Goal: Task Accomplishment & Management: Manage account settings

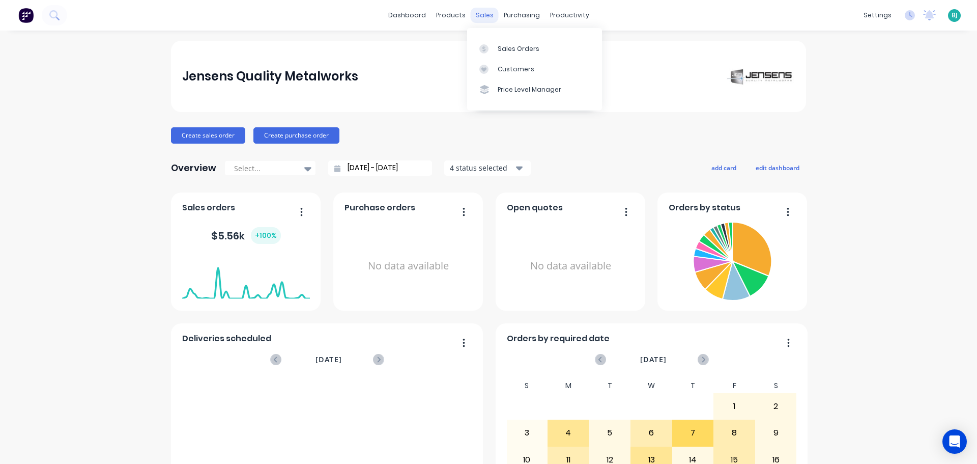
click at [471, 18] on div "sales" at bounding box center [485, 15] width 28 height 15
click at [505, 50] on div "Sales Orders" at bounding box center [519, 48] width 42 height 9
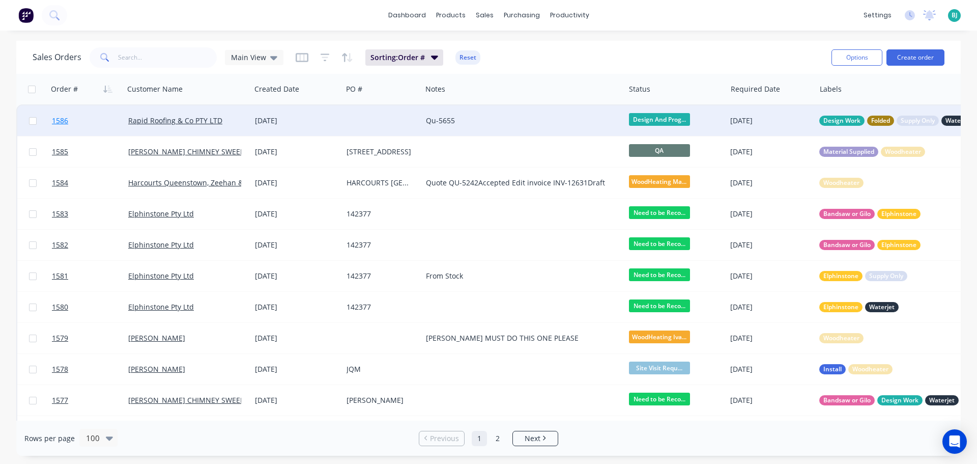
click at [98, 123] on link "1586" at bounding box center [90, 120] width 76 height 31
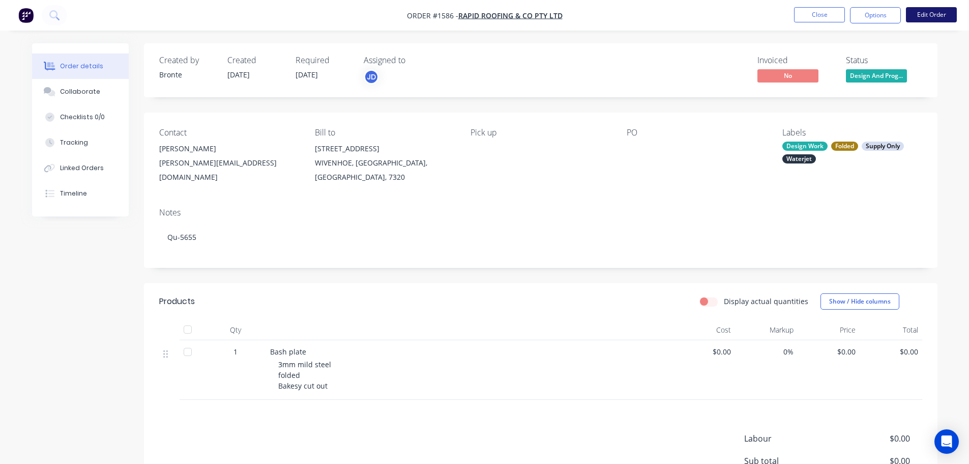
click at [940, 18] on button "Edit Order" at bounding box center [931, 14] width 51 height 15
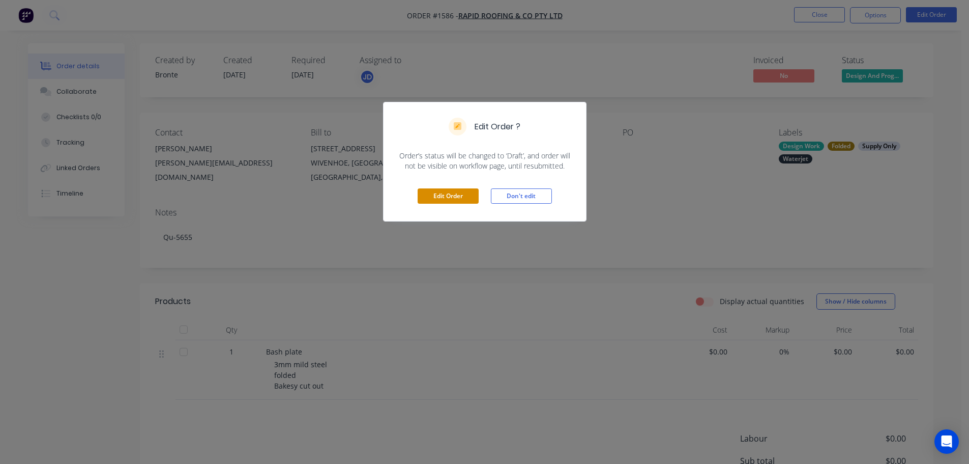
click at [453, 198] on button "Edit Order" at bounding box center [448, 195] width 61 height 15
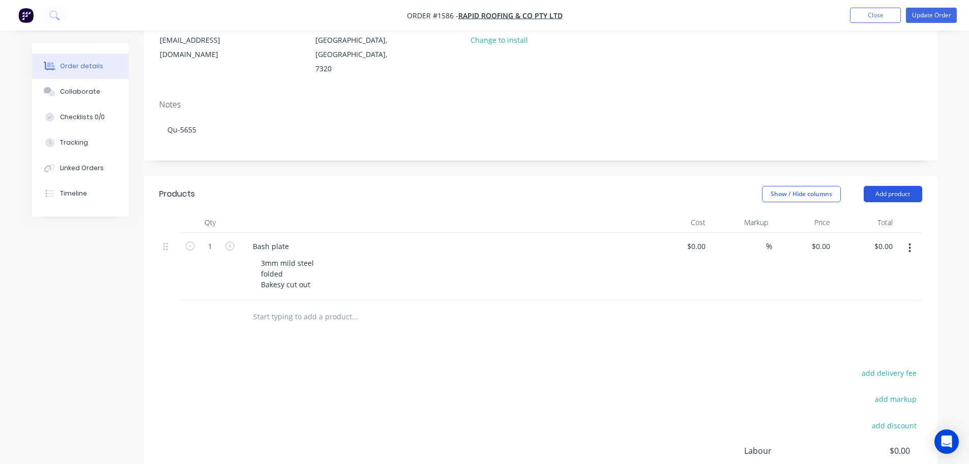
scroll to position [137, 0]
click at [891, 187] on button "Add product" at bounding box center [893, 195] width 59 height 16
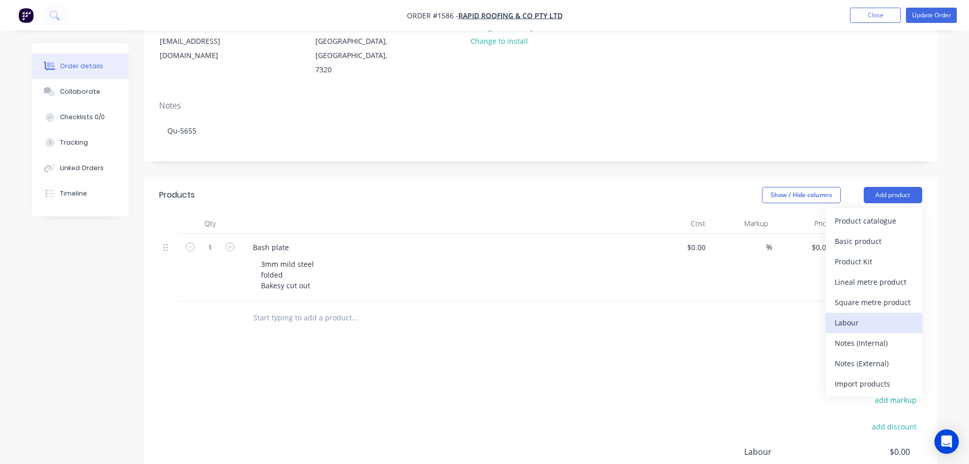
click at [865, 315] on div "Labour" at bounding box center [874, 322] width 78 height 15
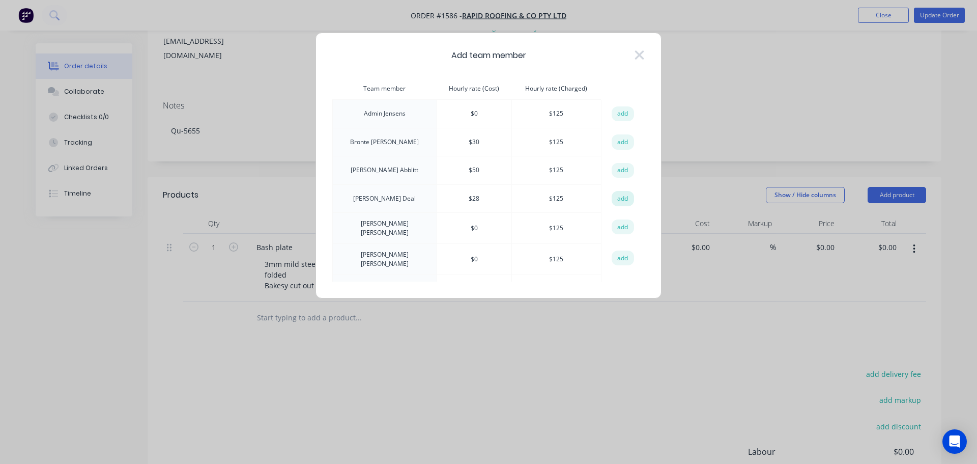
click at [618, 195] on button "add" at bounding box center [623, 198] width 22 height 15
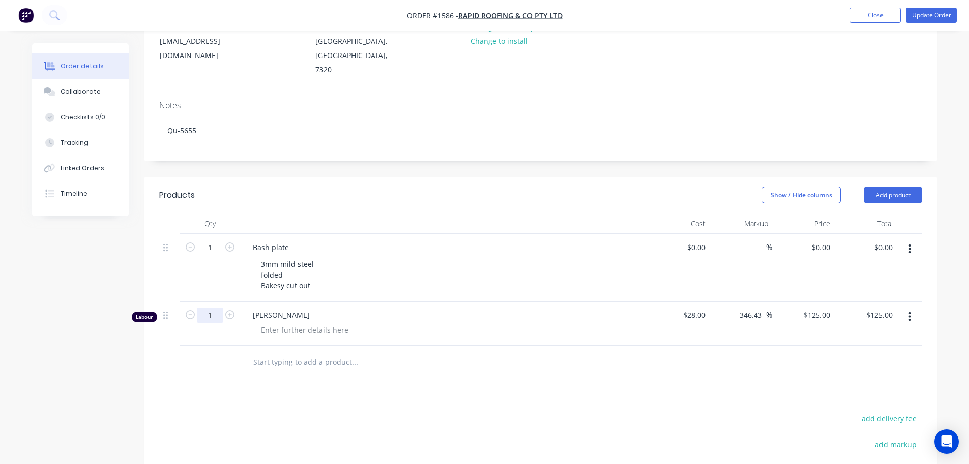
click at [220, 255] on input "1" at bounding box center [210, 247] width 26 height 15
type input "0.25"
type input "$31.25"
click at [305, 322] on div at bounding box center [305, 329] width 104 height 15
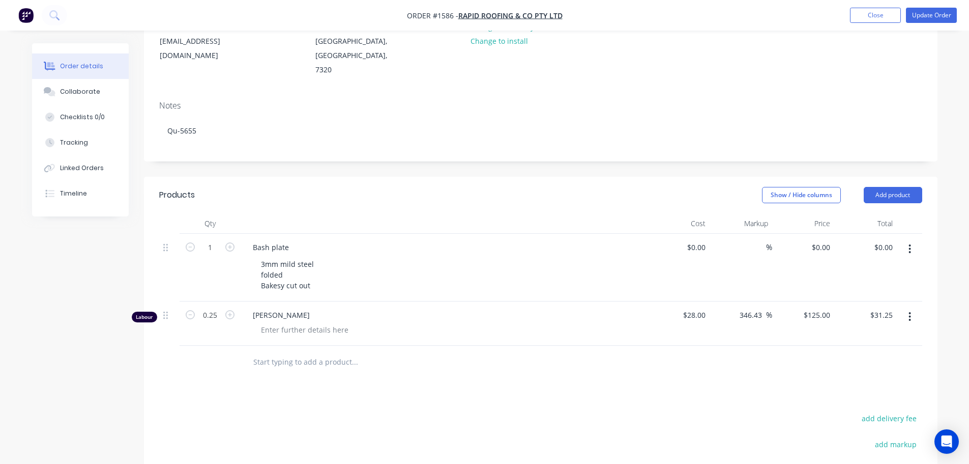
click at [908, 307] on button "button" at bounding box center [910, 316] width 24 height 18
click at [875, 397] on div "Delete" at bounding box center [874, 404] width 78 height 15
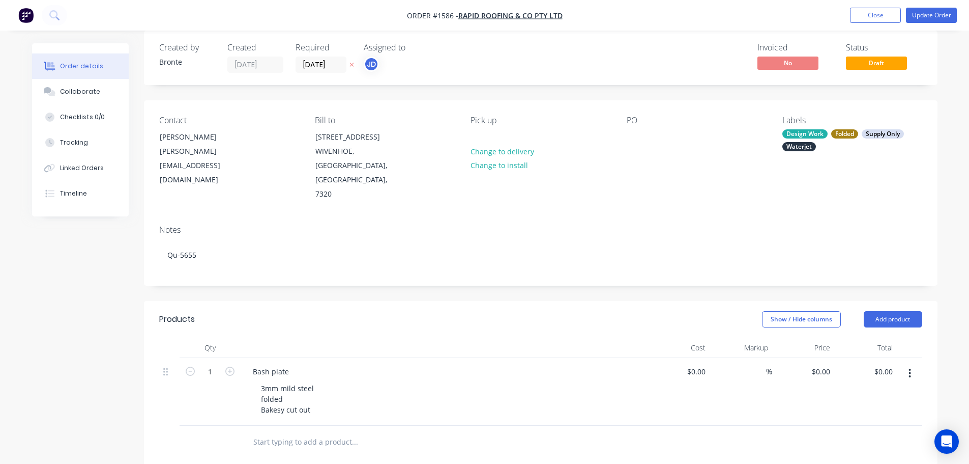
scroll to position [0, 0]
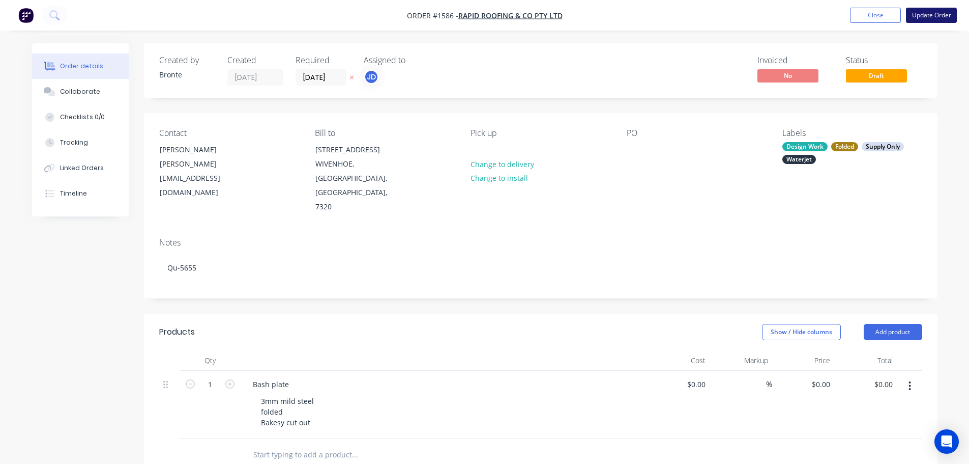
click at [916, 12] on button "Update Order" at bounding box center [931, 15] width 51 height 15
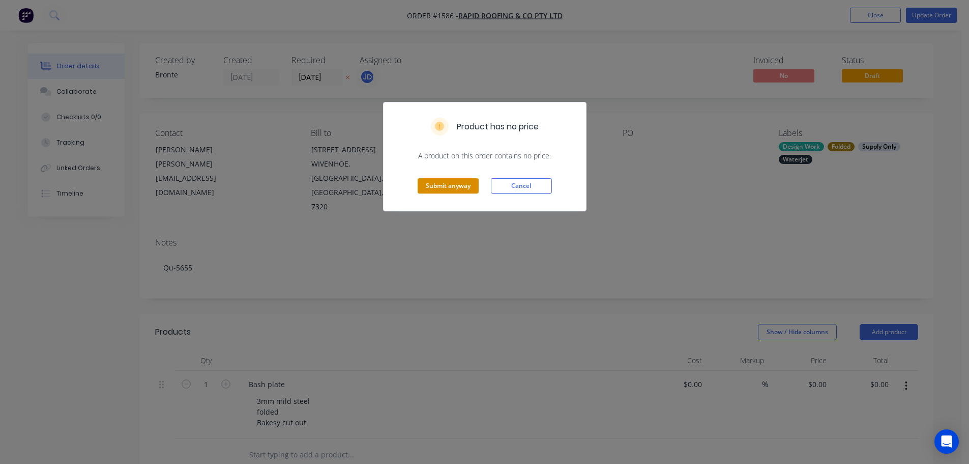
click at [439, 182] on button "Submit anyway" at bounding box center [448, 185] width 61 height 15
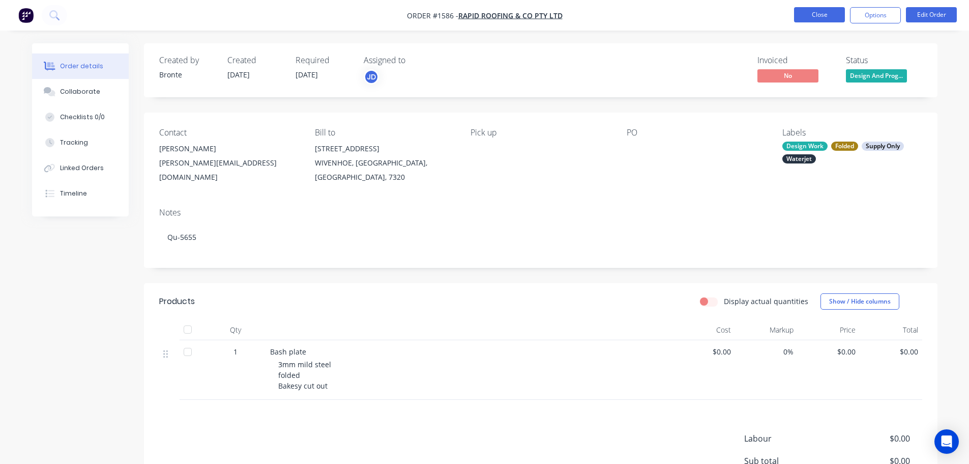
click at [812, 17] on button "Close" at bounding box center [819, 14] width 51 height 15
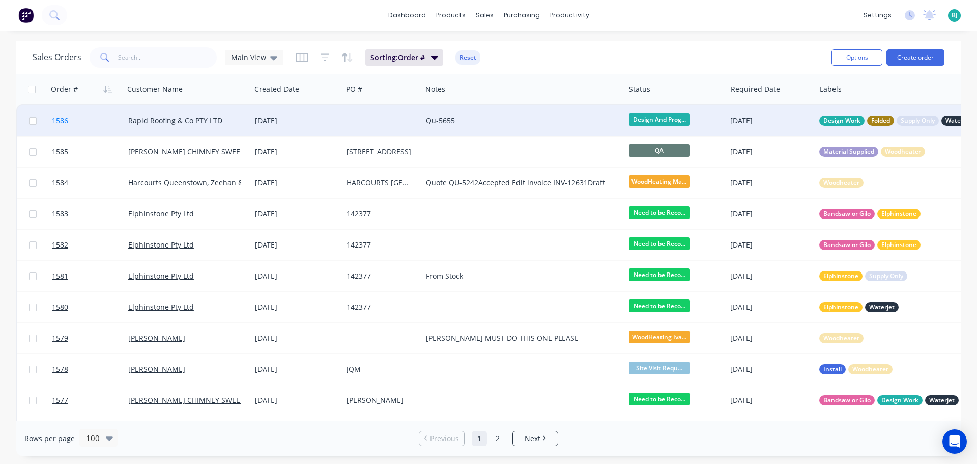
click at [85, 122] on link "1586" at bounding box center [90, 120] width 76 height 31
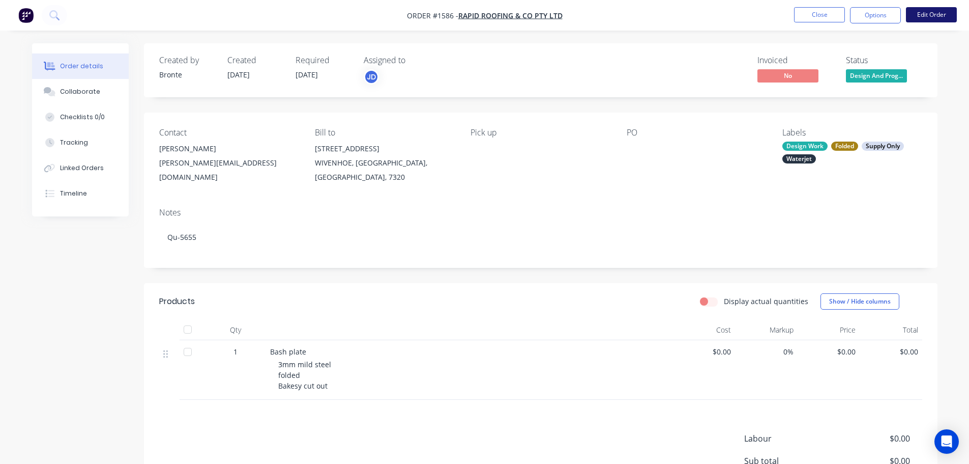
click at [930, 15] on button "Edit Order" at bounding box center [931, 14] width 51 height 15
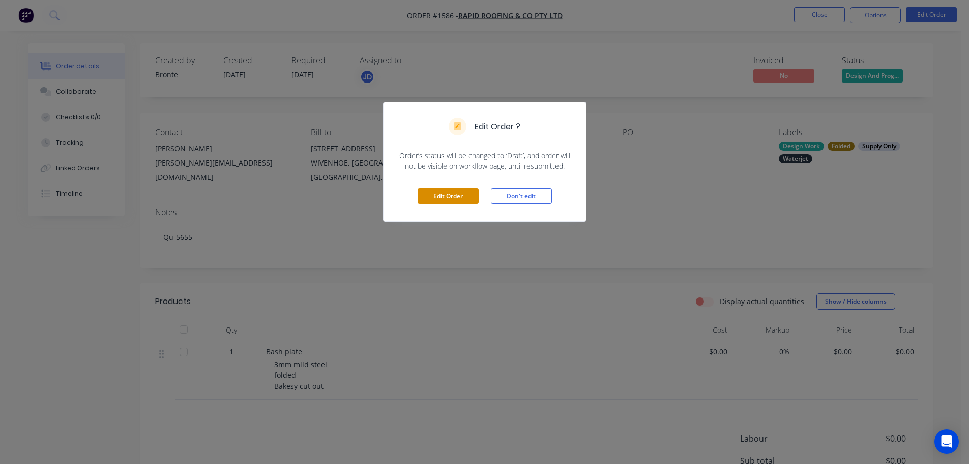
click at [437, 191] on button "Edit Order" at bounding box center [448, 195] width 61 height 15
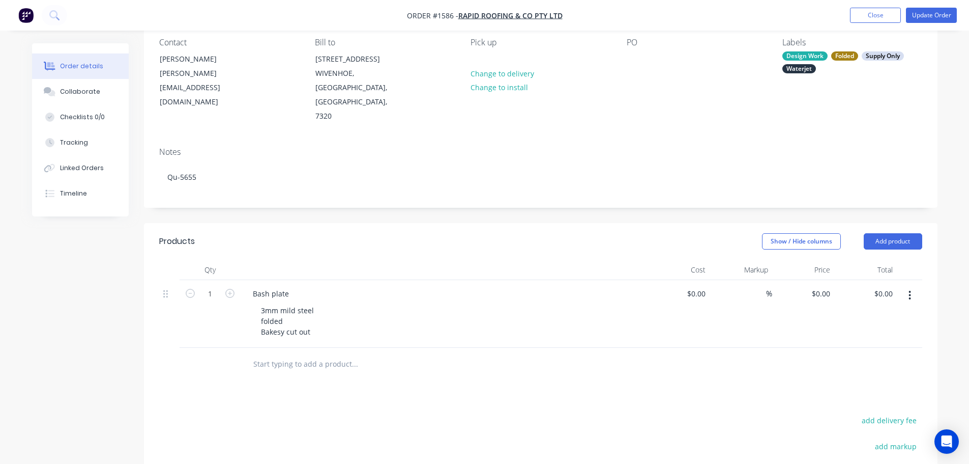
scroll to position [102, 0]
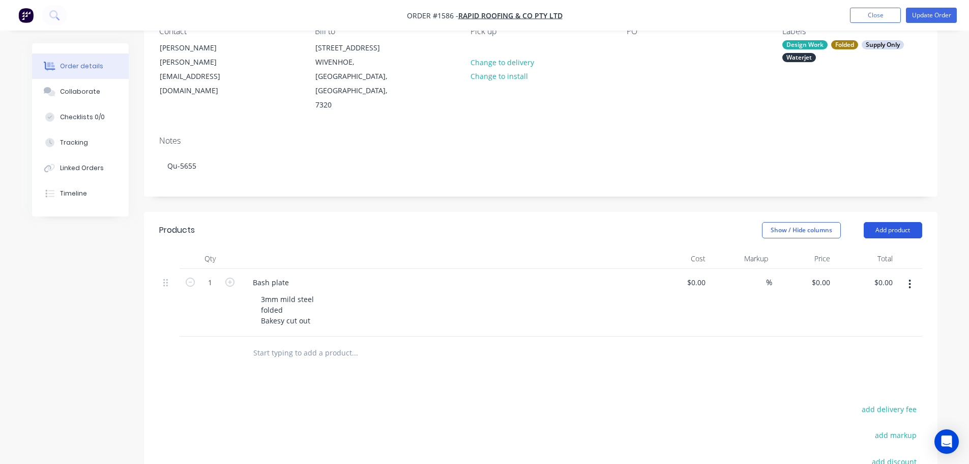
click at [894, 222] on button "Add product" at bounding box center [893, 230] width 59 height 16
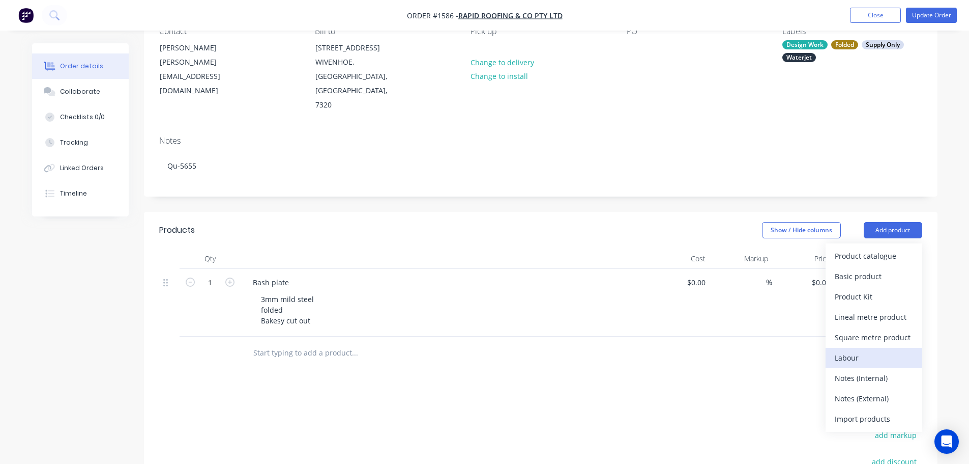
click at [877, 350] on div "Labour" at bounding box center [874, 357] width 78 height 15
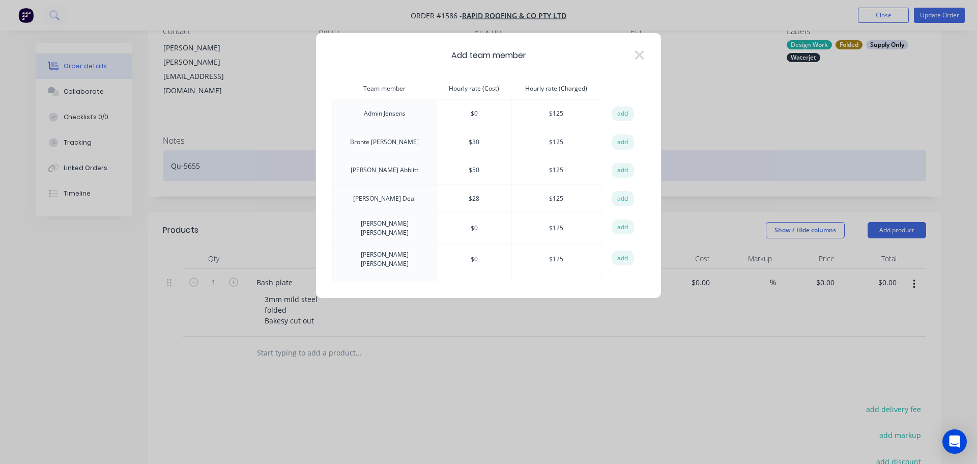
click at [614, 140] on button "add" at bounding box center [623, 141] width 22 height 15
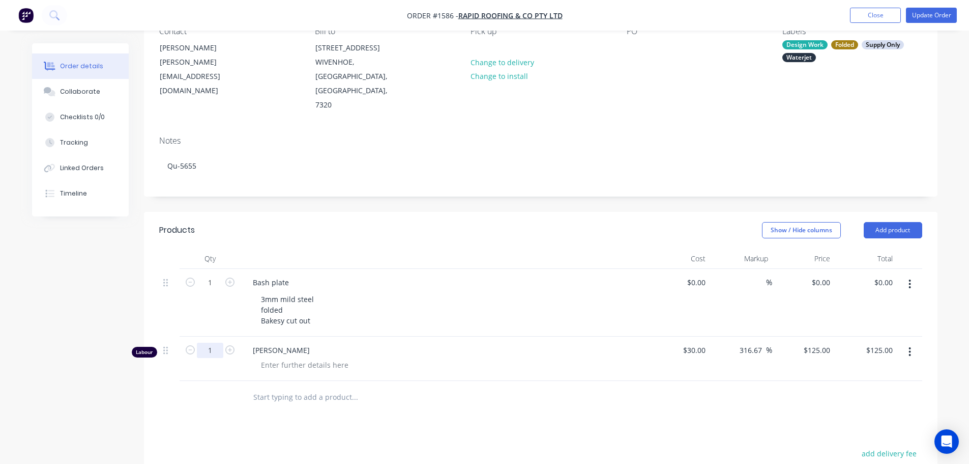
click at [222, 290] on input "1" at bounding box center [210, 282] width 26 height 15
type input "0.25"
type input "$31.25"
click at [268, 357] on div at bounding box center [305, 364] width 104 height 15
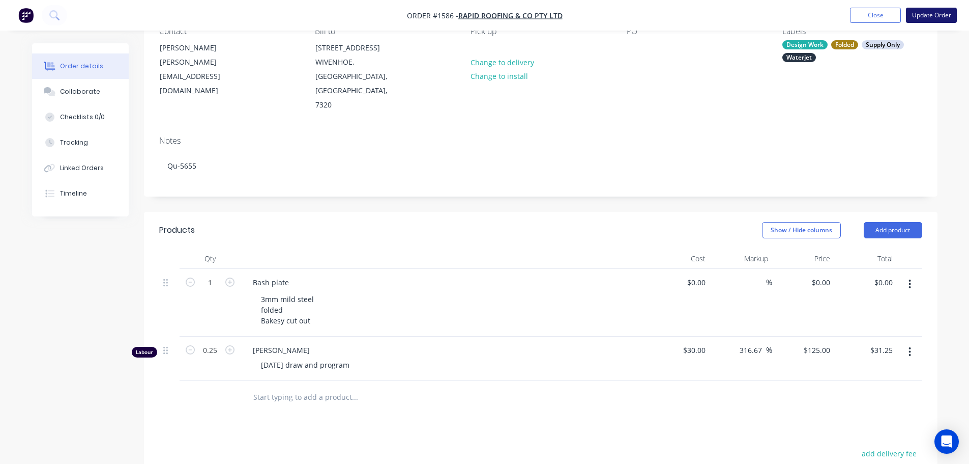
click at [914, 10] on button "Update Order" at bounding box center [931, 15] width 51 height 15
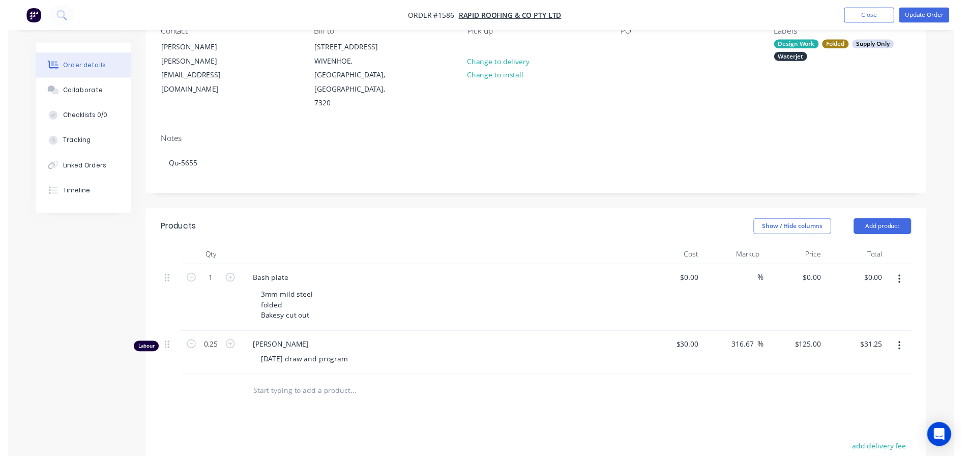
scroll to position [0, 0]
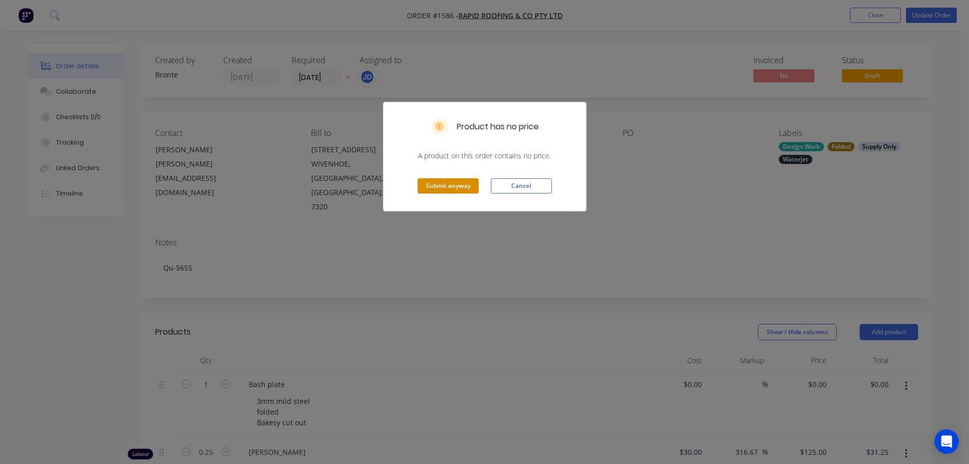
click at [471, 181] on button "Submit anyway" at bounding box center [448, 185] width 61 height 15
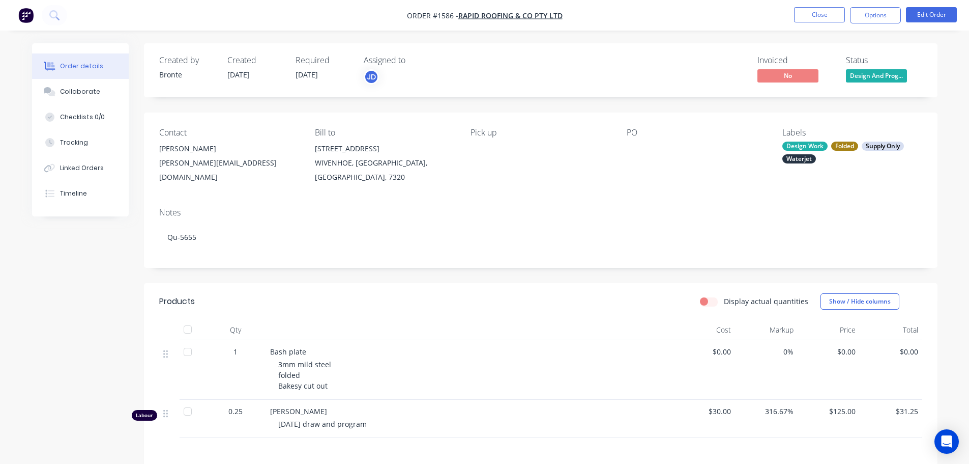
click at [872, 72] on span "Design And Prog..." at bounding box center [876, 75] width 61 height 13
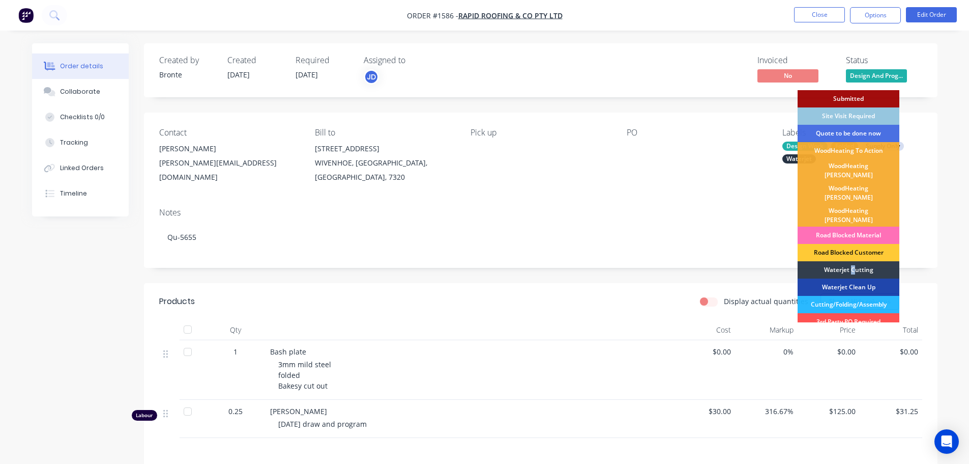
click at [854, 261] on div "Waterjet Cutting" at bounding box center [849, 269] width 102 height 17
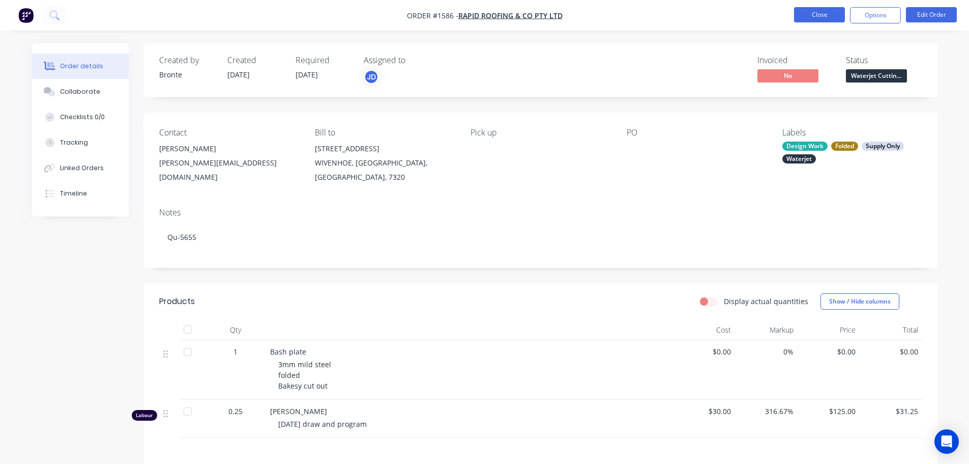
click at [830, 13] on button "Close" at bounding box center [819, 14] width 51 height 15
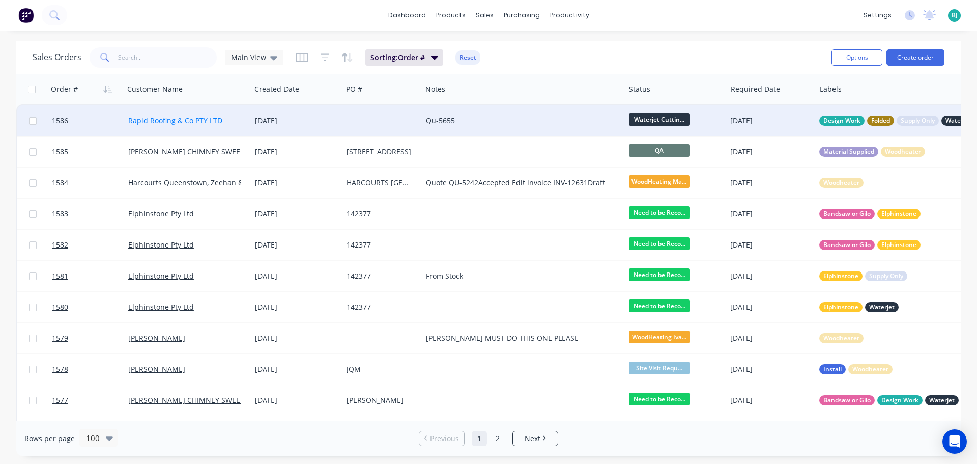
click at [179, 121] on link "Rapid Roofing & Co PTY LTD" at bounding box center [175, 121] width 94 height 10
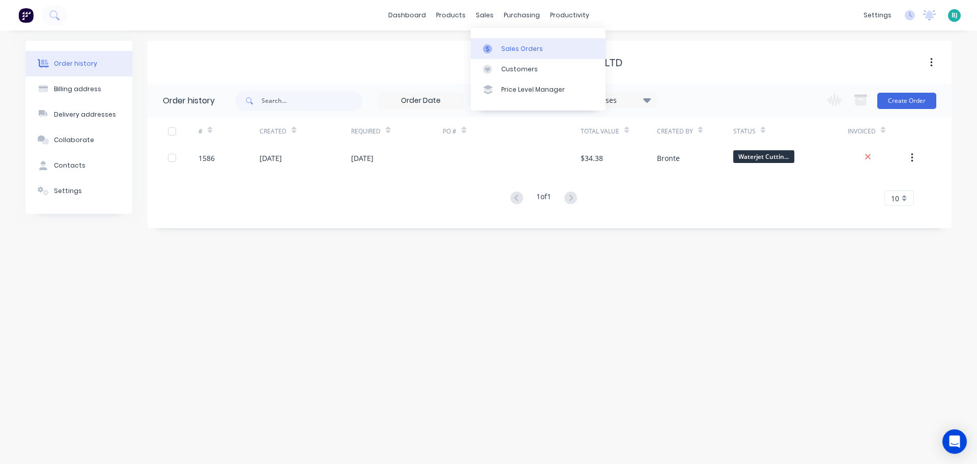
click at [502, 47] on div "Sales Orders" at bounding box center [522, 48] width 42 height 9
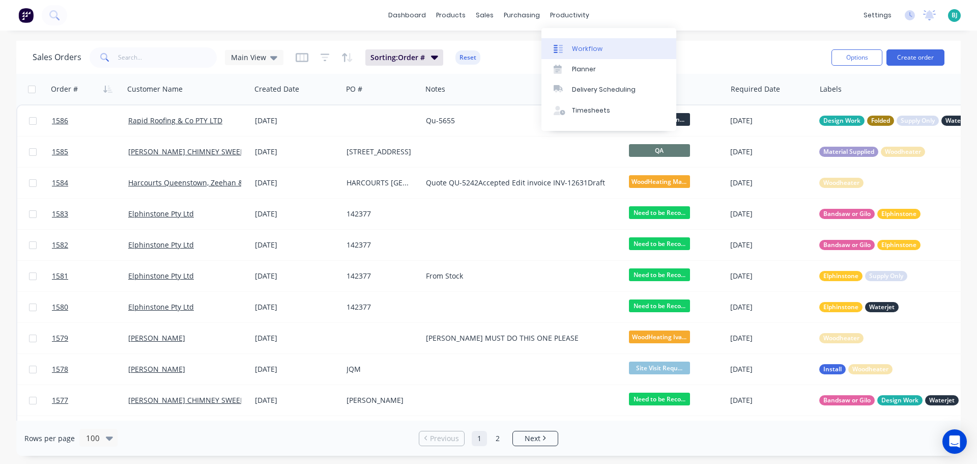
click at [592, 53] on div "Workflow" at bounding box center [587, 48] width 31 height 9
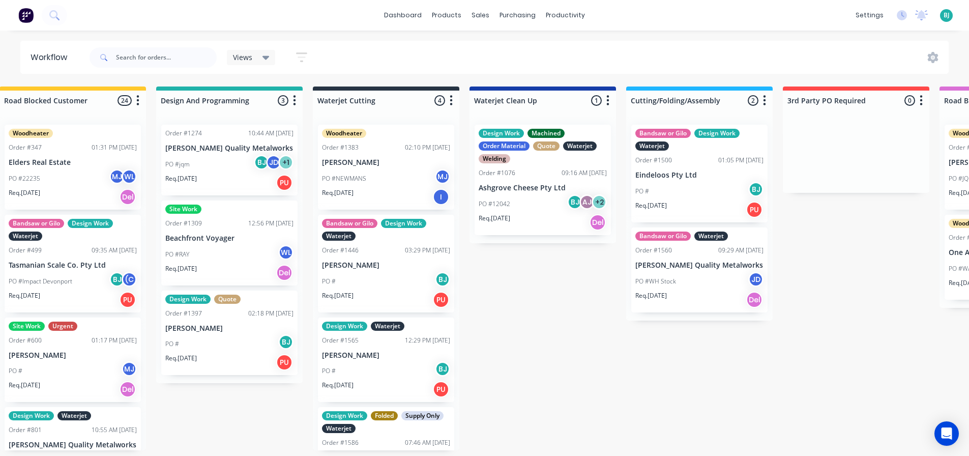
scroll to position [0, 1267]
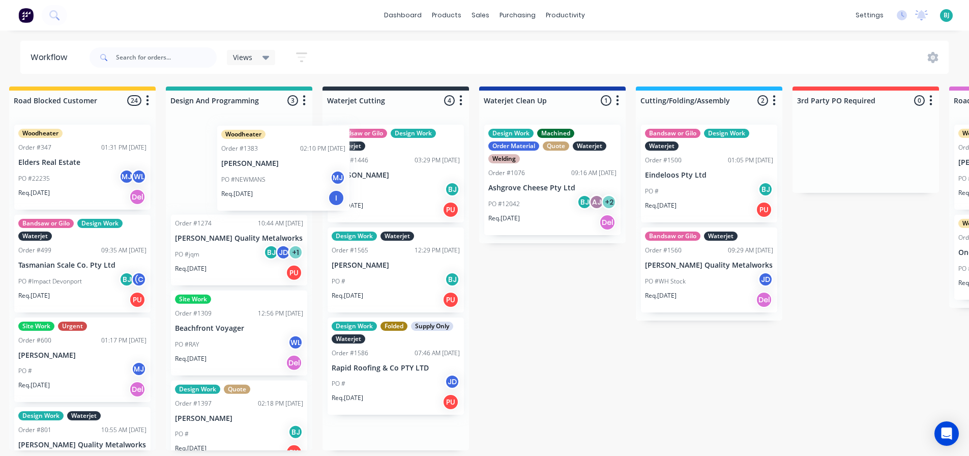
drag, startPoint x: 398, startPoint y: 168, endPoint x: 261, endPoint y: 169, distance: 137.9
click at [265, 166] on div "Submitted 0 Status colour #9D0000 hex #9D0000 Save Cancel Summaries Total order…" at bounding box center [902, 269] width 4353 height 364
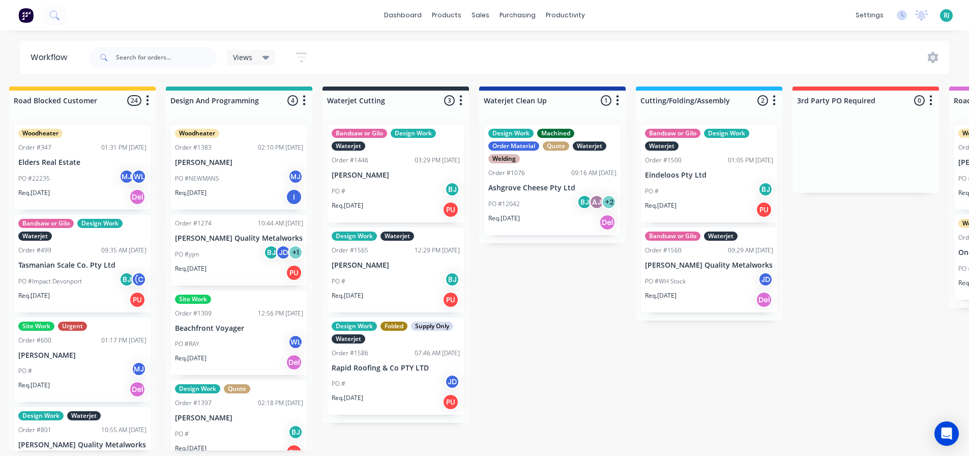
click at [392, 153] on div "Bandsaw or Gilo Design Work Waterjet Order #1446 03:29 PM [DATE] [PERSON_NAME] …" at bounding box center [396, 174] width 136 height 98
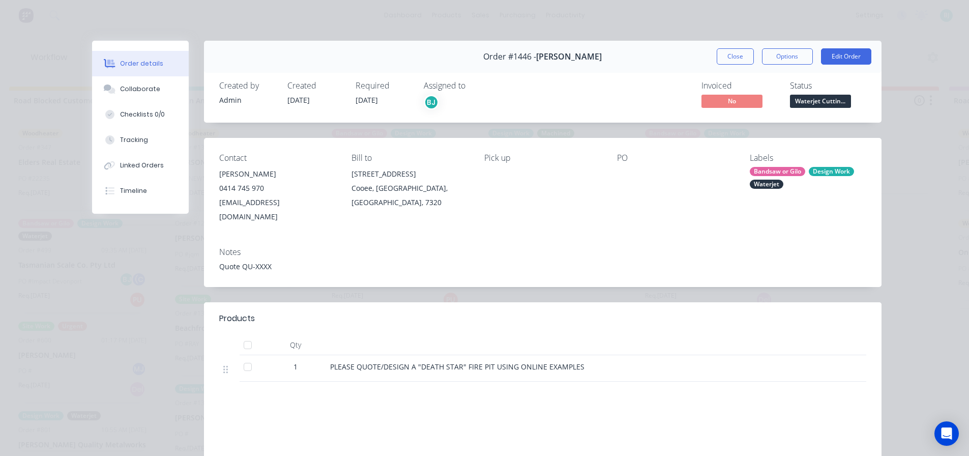
click at [722, 65] on div "Order #1446 - [PERSON_NAME] Close Options Edit Order" at bounding box center [543, 57] width 678 height 32
drag, startPoint x: 723, startPoint y: 59, endPoint x: 711, endPoint y: 63, distance: 12.1
click at [723, 58] on button "Close" at bounding box center [735, 56] width 37 height 16
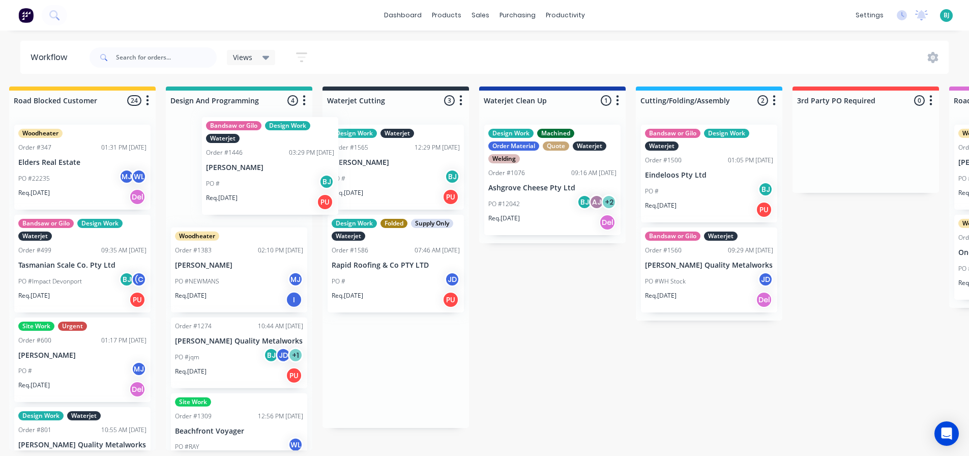
drag, startPoint x: 397, startPoint y: 157, endPoint x: 260, endPoint y: 145, distance: 138.5
click at [266, 147] on div "Submitted 0 Status colour #9D0000 hex #9D0000 Save Cancel Summaries Total order…" at bounding box center [902, 269] width 4353 height 364
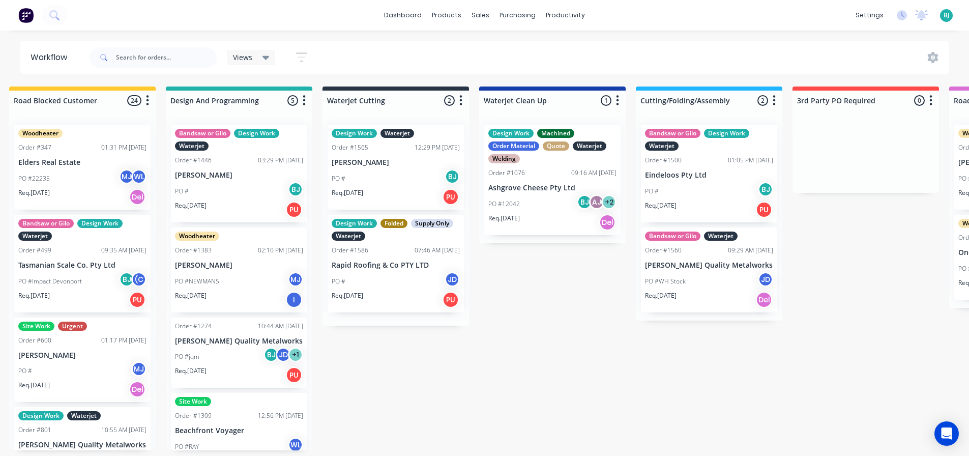
click at [243, 266] on p "[PERSON_NAME]" at bounding box center [239, 265] width 128 height 9
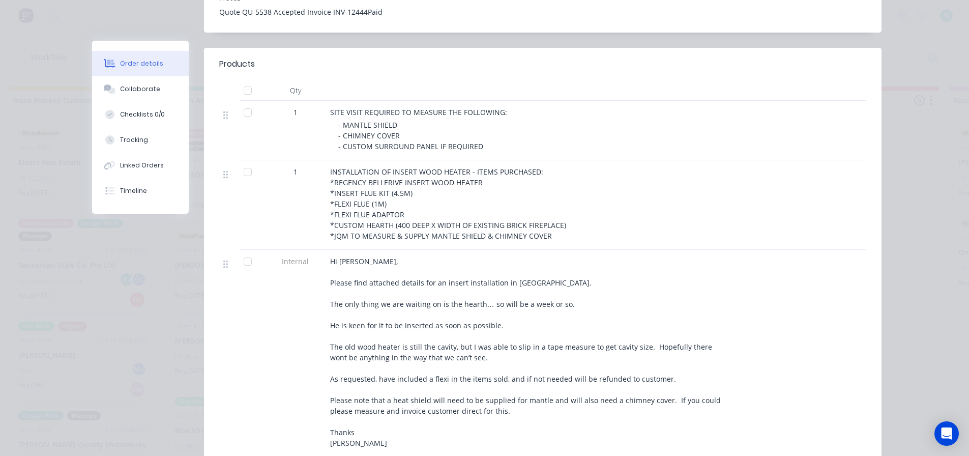
scroll to position [0, 0]
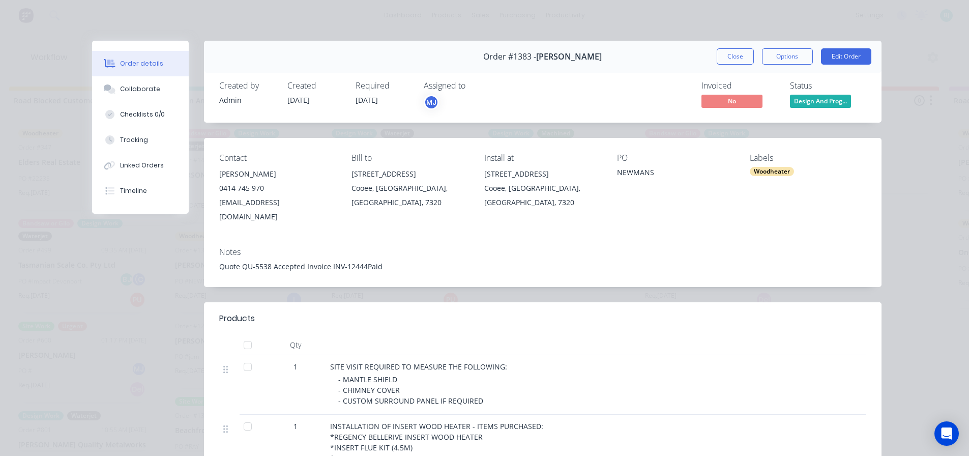
click at [730, 59] on button "Close" at bounding box center [735, 56] width 37 height 16
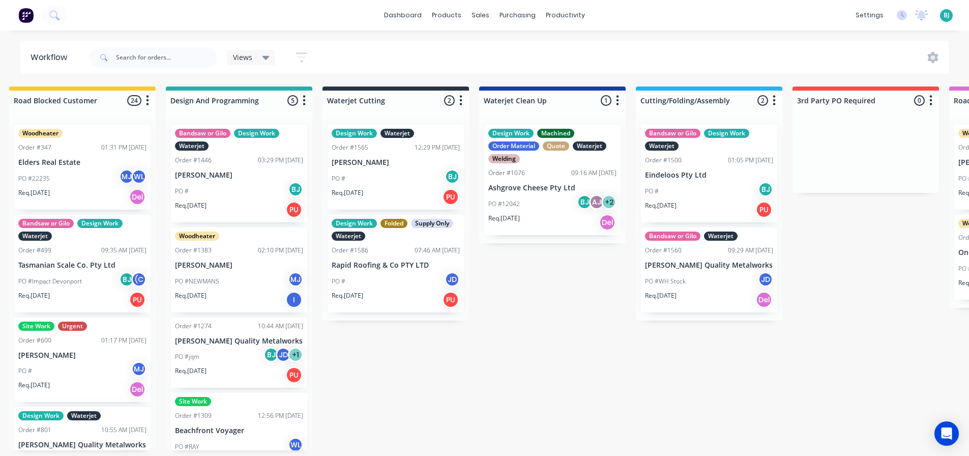
scroll to position [0, 1266]
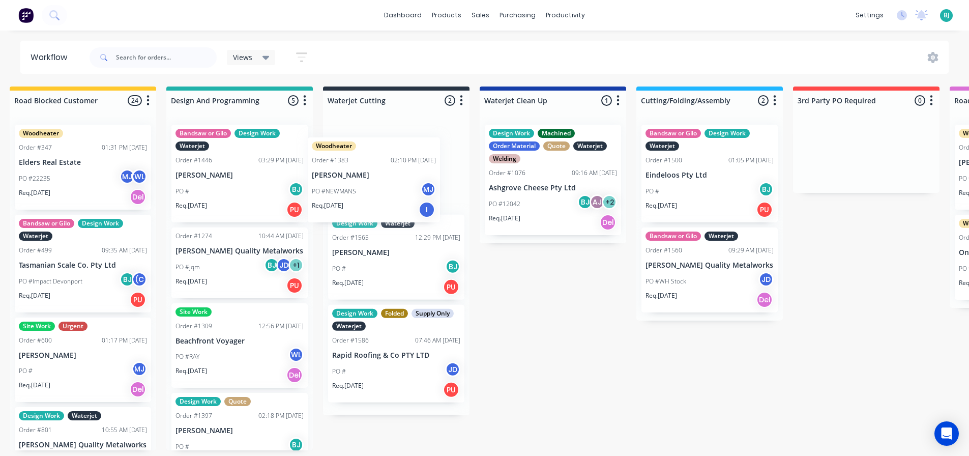
drag, startPoint x: 236, startPoint y: 276, endPoint x: 390, endPoint y: 171, distance: 186.3
click at [386, 171] on div "Submitted 0 Status colour #9D0000 hex #9D0000 Save Cancel Summaries Total order…" at bounding box center [902, 269] width 4353 height 364
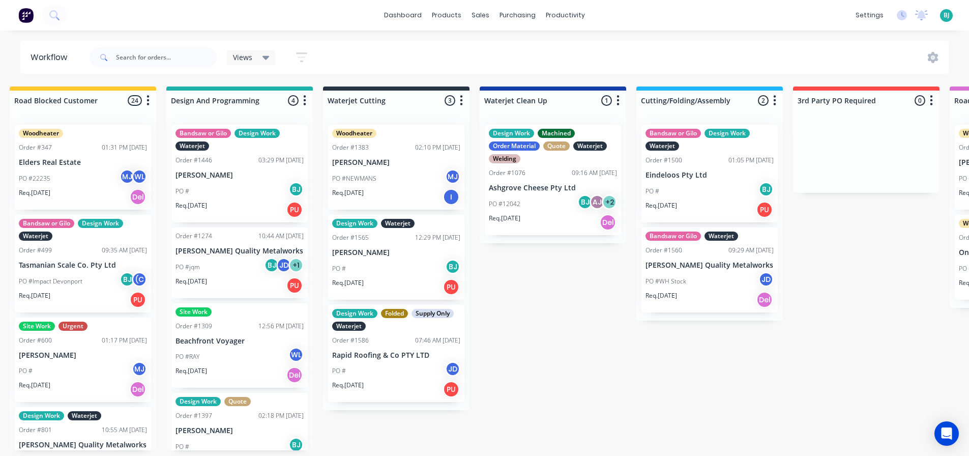
click at [577, 176] on div "09:16 AM [DATE]" at bounding box center [594, 172] width 45 height 9
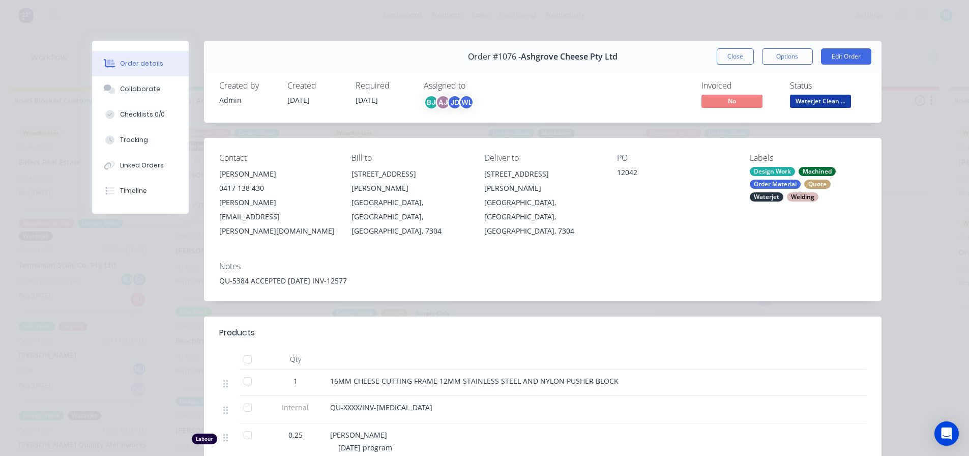
click at [825, 96] on span "Waterjet Clean ..." at bounding box center [820, 101] width 61 height 13
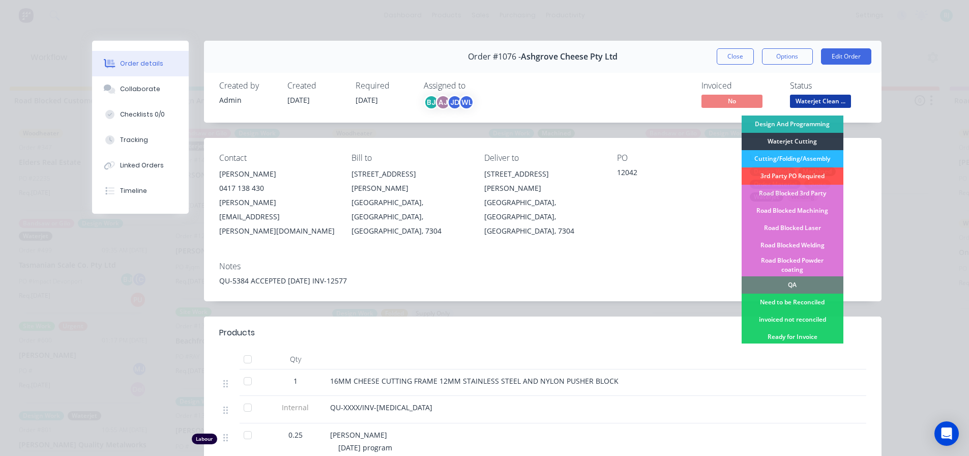
scroll to position [153, 0]
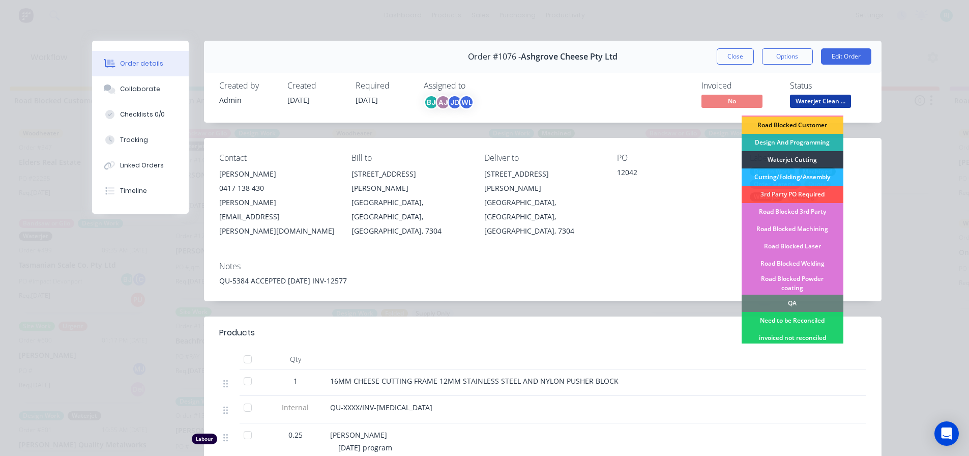
click at [810, 255] on div "Road Blocked Welding" at bounding box center [793, 263] width 102 height 17
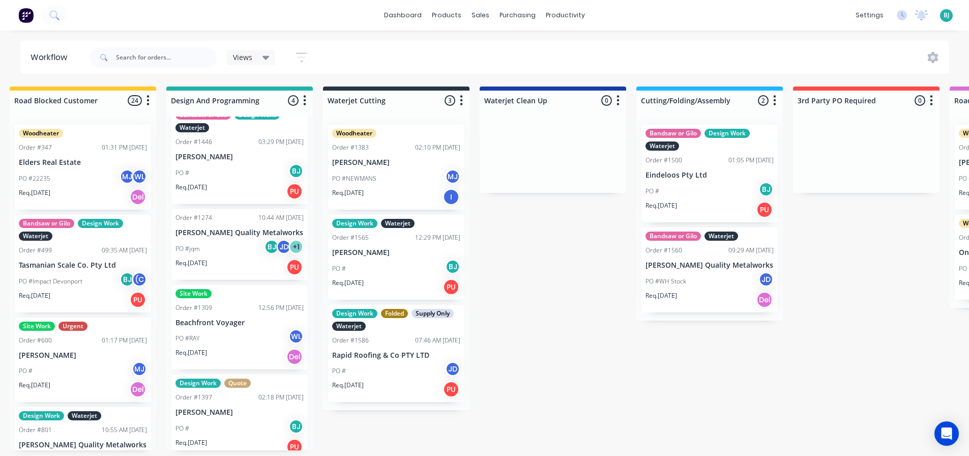
scroll to position [28, 0]
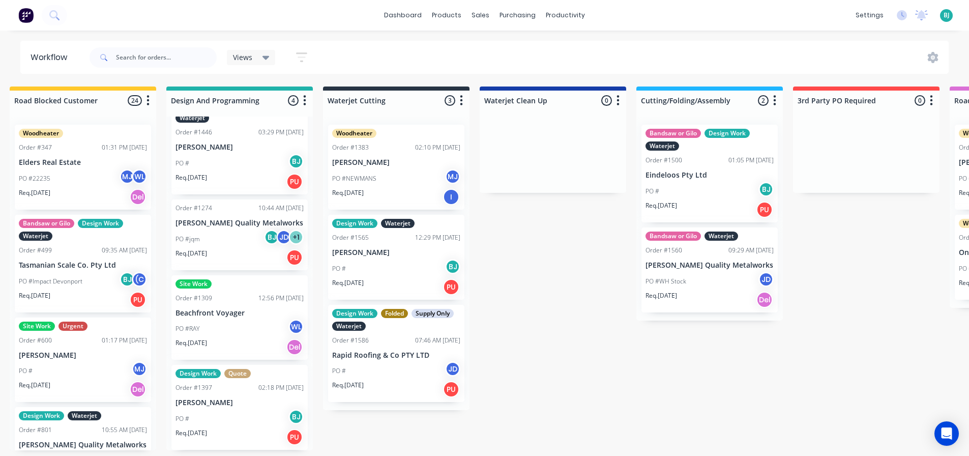
click at [390, 250] on p "[PERSON_NAME]" at bounding box center [396, 252] width 128 height 9
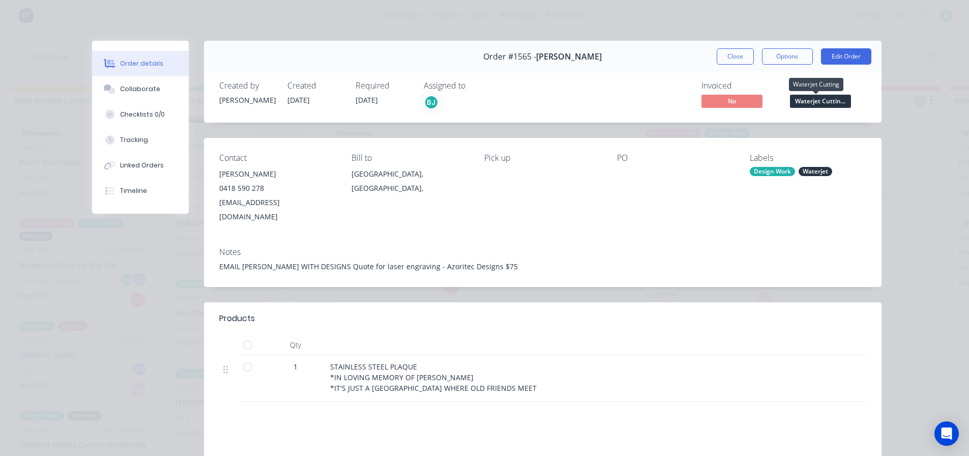
click at [835, 103] on span "Waterjet Cuttin..." at bounding box center [820, 101] width 61 height 13
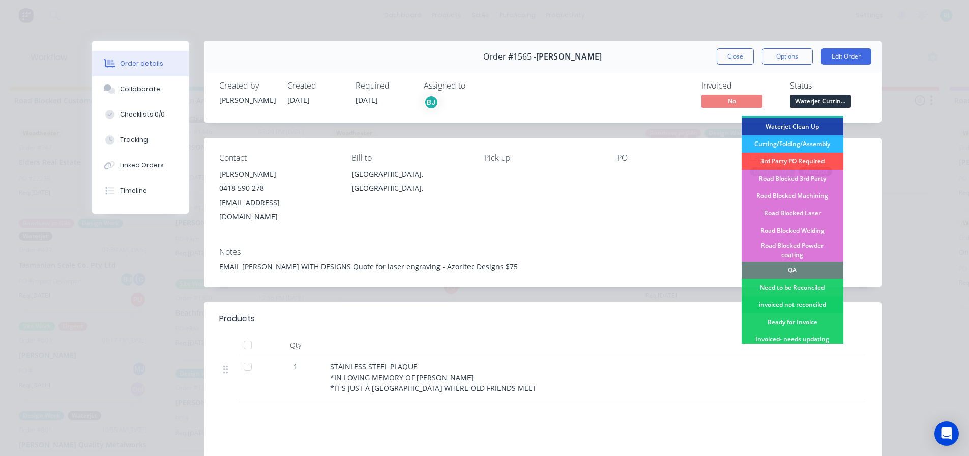
scroll to position [204, 0]
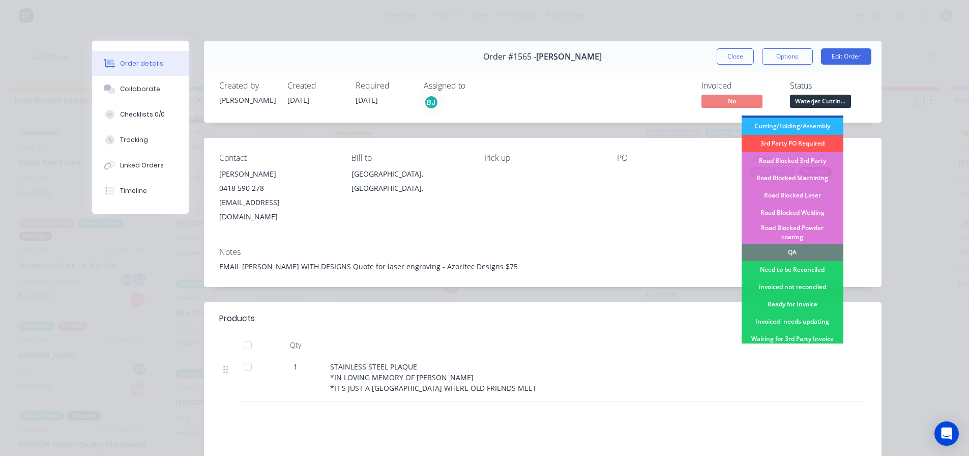
drag, startPoint x: 809, startPoint y: 255, endPoint x: 758, endPoint y: 179, distance: 91.7
click at [809, 261] on div "Need to be Reconciled" at bounding box center [793, 269] width 102 height 17
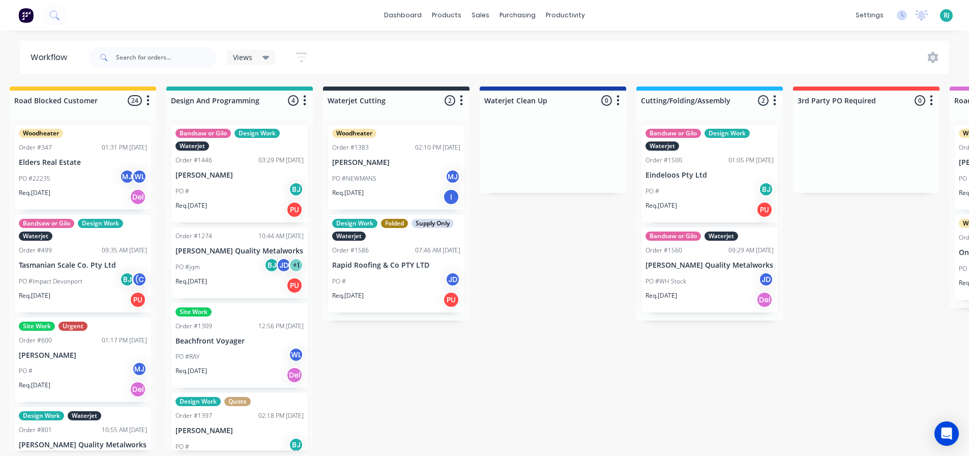
scroll to position [28, 0]
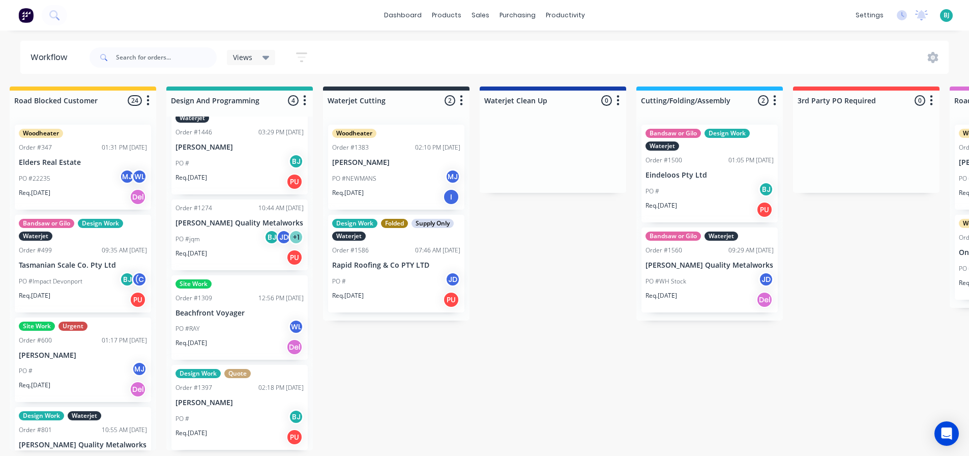
click at [246, 404] on p "[PERSON_NAME]" at bounding box center [240, 402] width 128 height 9
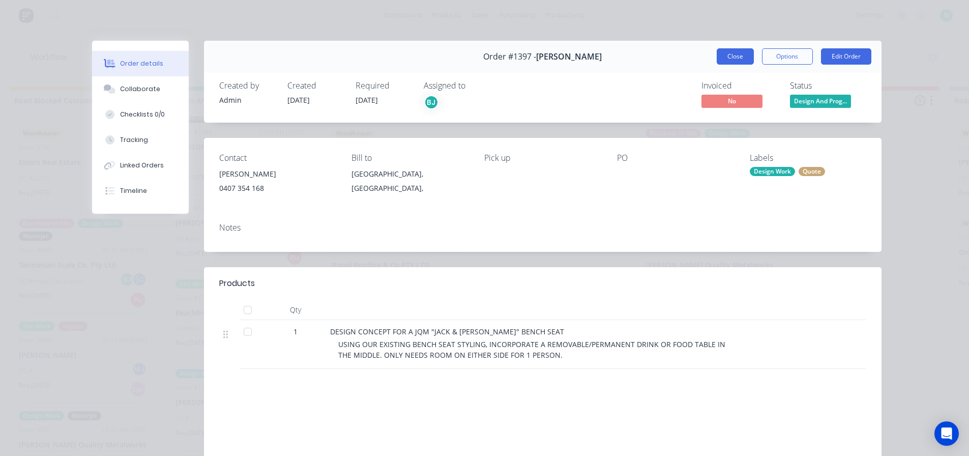
click at [729, 60] on button "Close" at bounding box center [735, 56] width 37 height 16
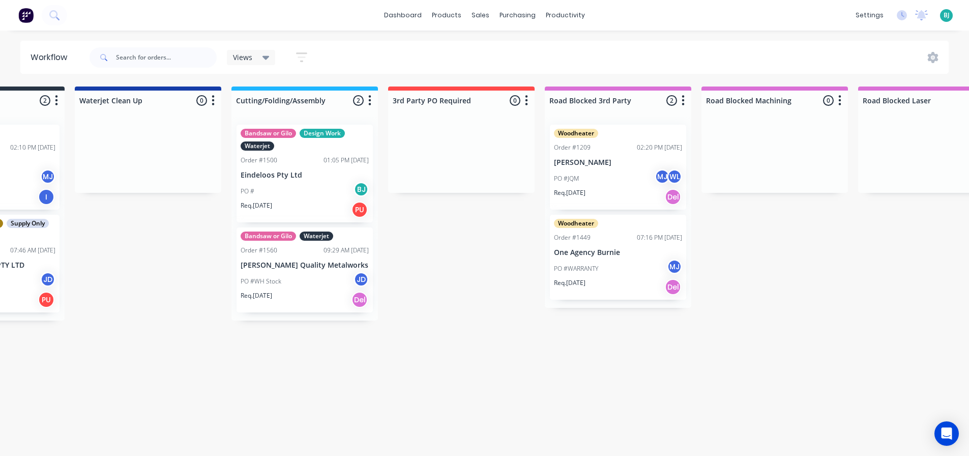
scroll to position [2, 1678]
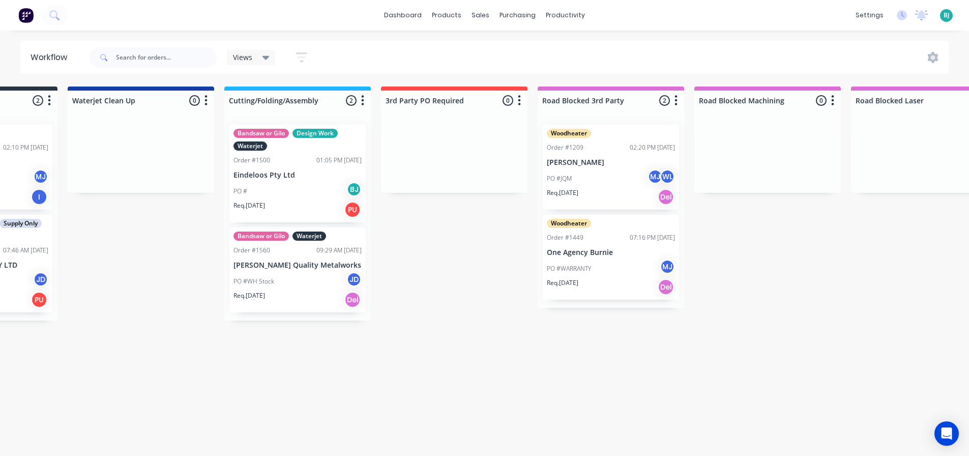
click at [309, 164] on div "Bandsaw or Gilo Design Work Waterjet Order #1500 01:05 PM [DATE] Eindeloos Pty …" at bounding box center [297, 174] width 136 height 98
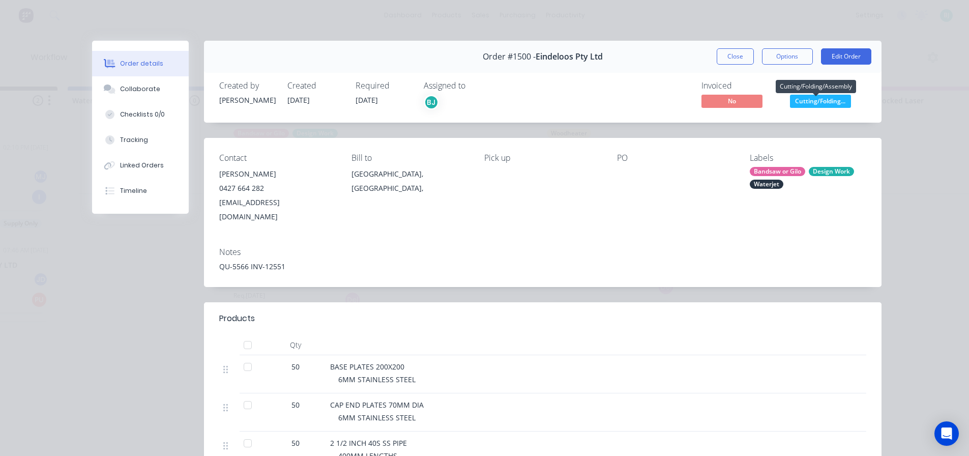
click at [830, 100] on span "Cutting/Folding..." at bounding box center [820, 101] width 61 height 13
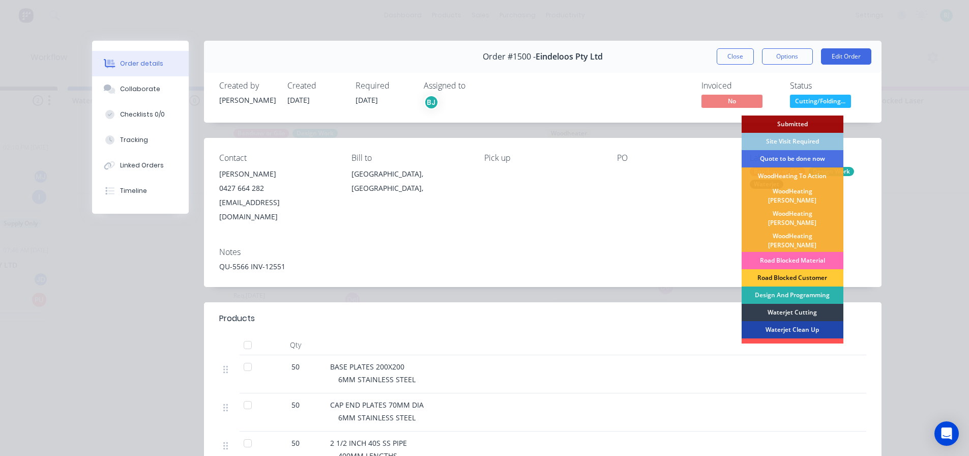
scroll to position [0, 1678]
click at [811, 252] on div "Road Blocked Material" at bounding box center [793, 260] width 102 height 17
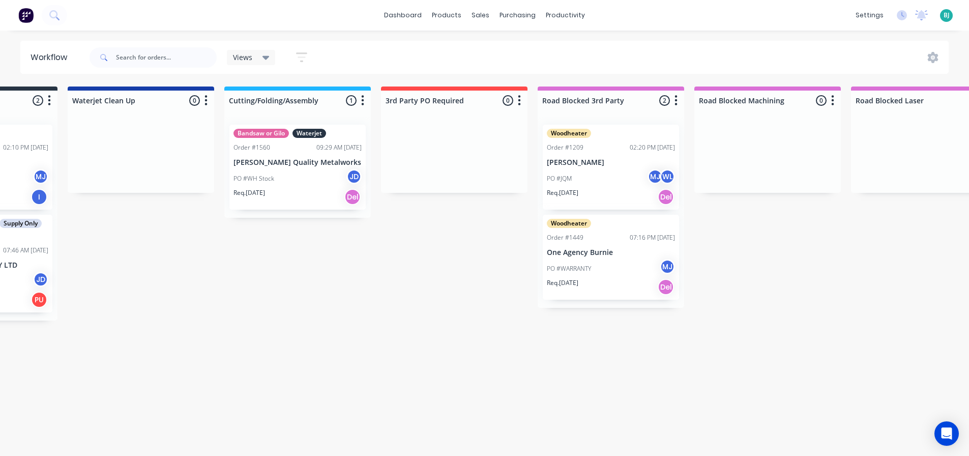
click at [328, 189] on div "Req. [DATE] Del" at bounding box center [298, 196] width 128 height 17
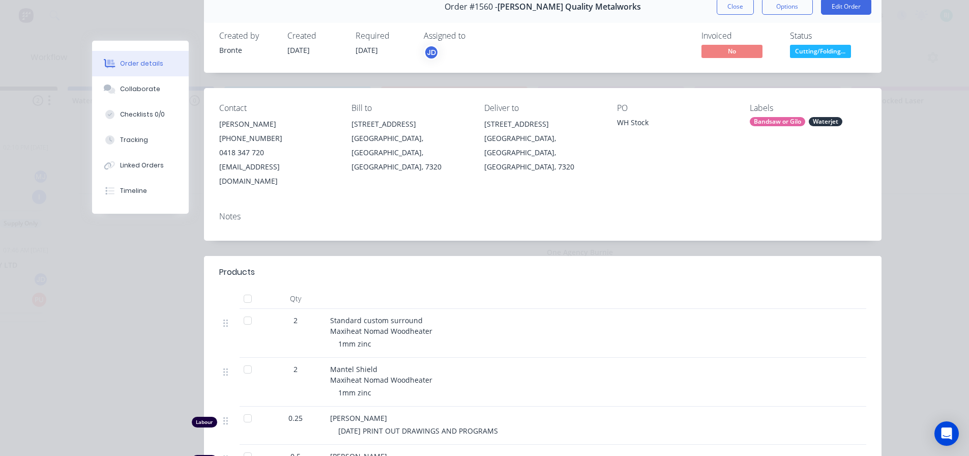
scroll to position [0, 0]
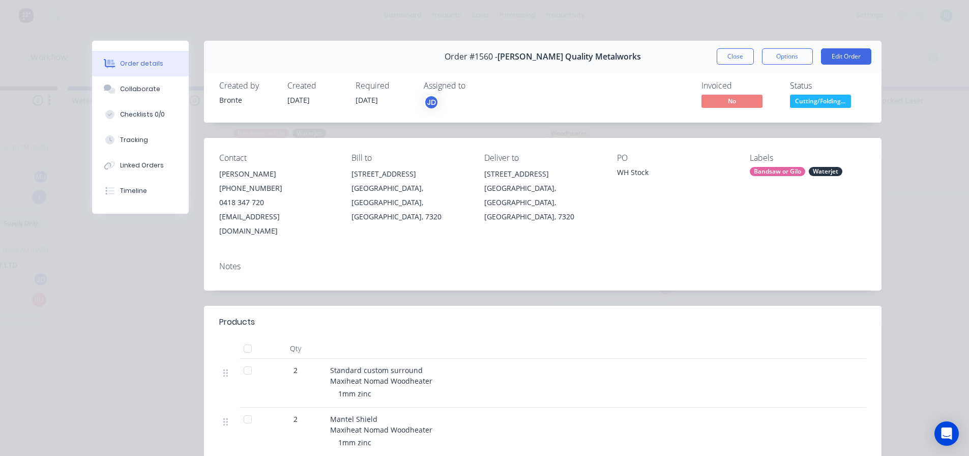
click at [825, 99] on span "Cutting/Folding..." at bounding box center [820, 101] width 61 height 13
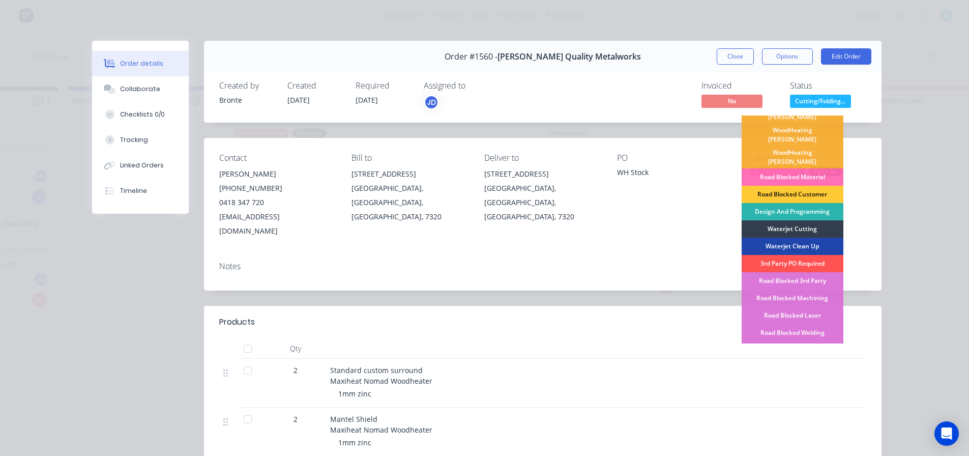
scroll to position [153, 0]
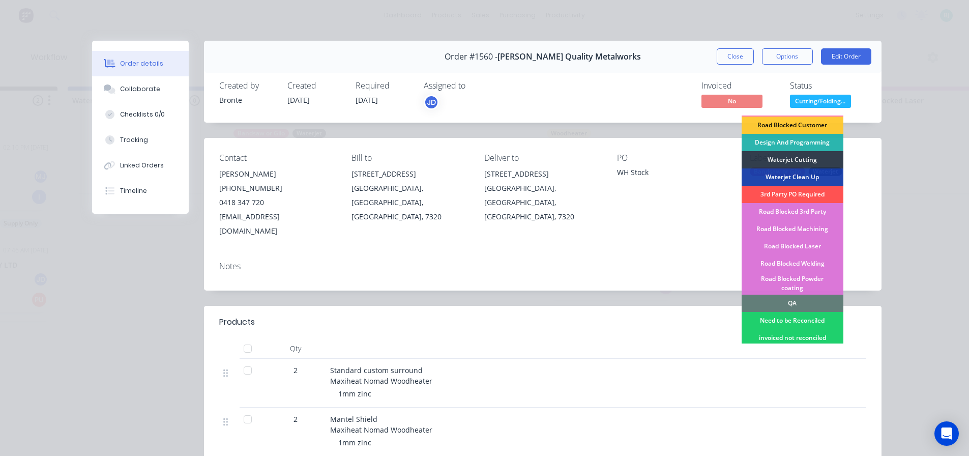
click at [806, 295] on div "QA" at bounding box center [793, 303] width 102 height 17
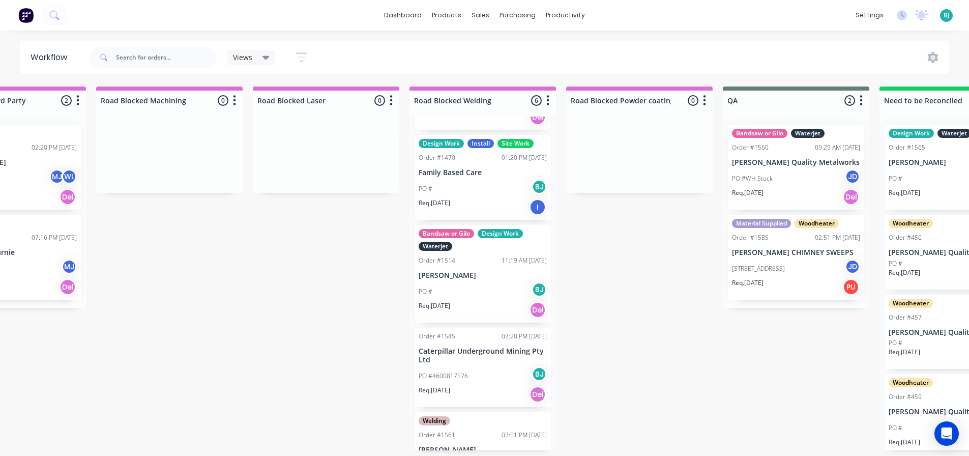
scroll to position [242, 0]
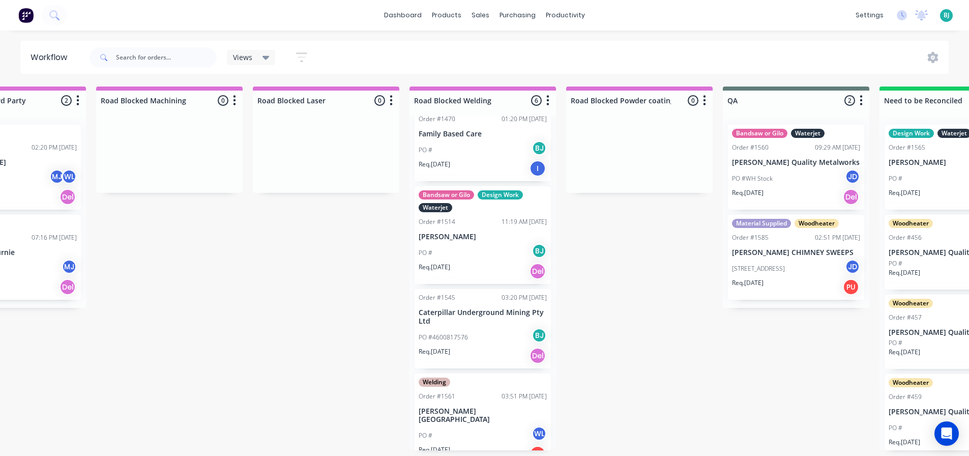
click at [499, 249] on div "PO # BJ" at bounding box center [483, 252] width 128 height 19
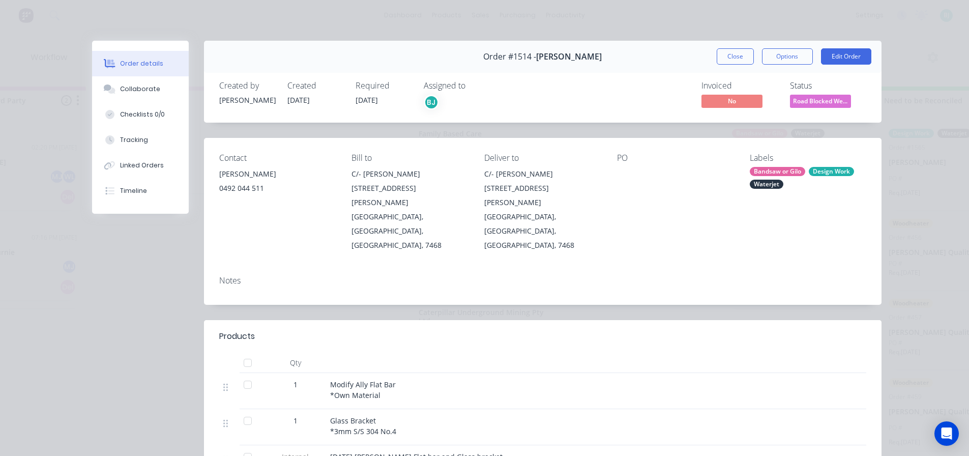
click at [829, 98] on span "Road Blocked We..." at bounding box center [820, 101] width 61 height 13
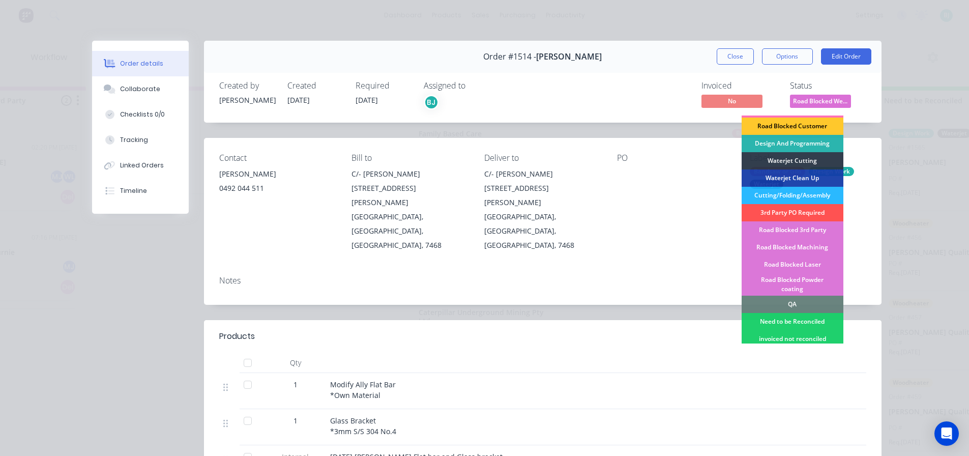
scroll to position [204, 0]
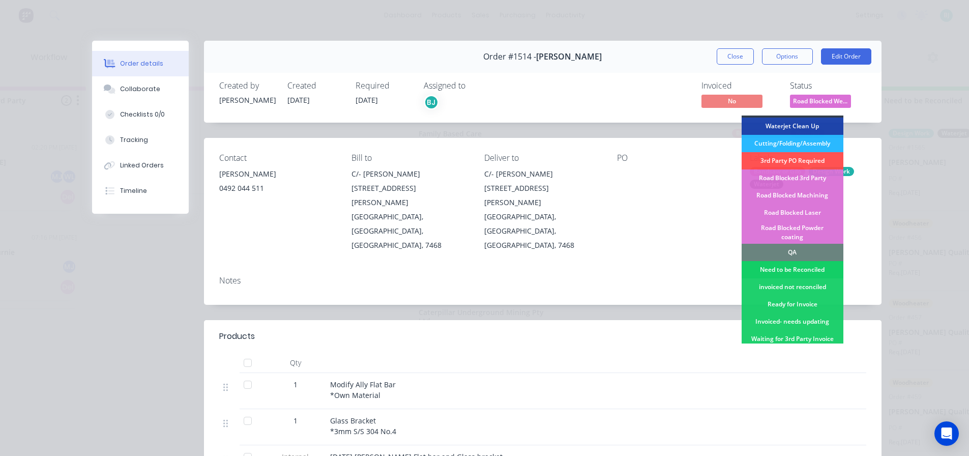
click at [816, 261] on div "Need to be Reconciled" at bounding box center [793, 269] width 102 height 17
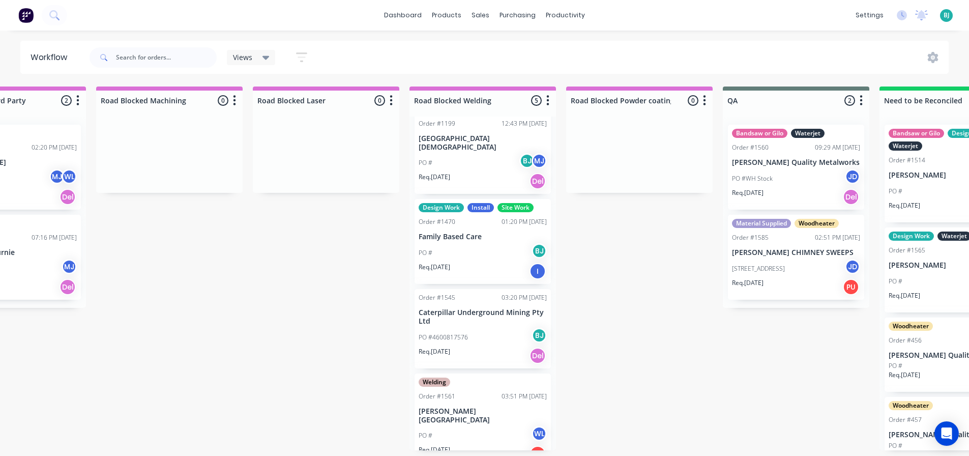
scroll to position [2, 2277]
click at [482, 392] on div "Order #1561 03:51 PM [DATE]" at bounding box center [483, 396] width 128 height 9
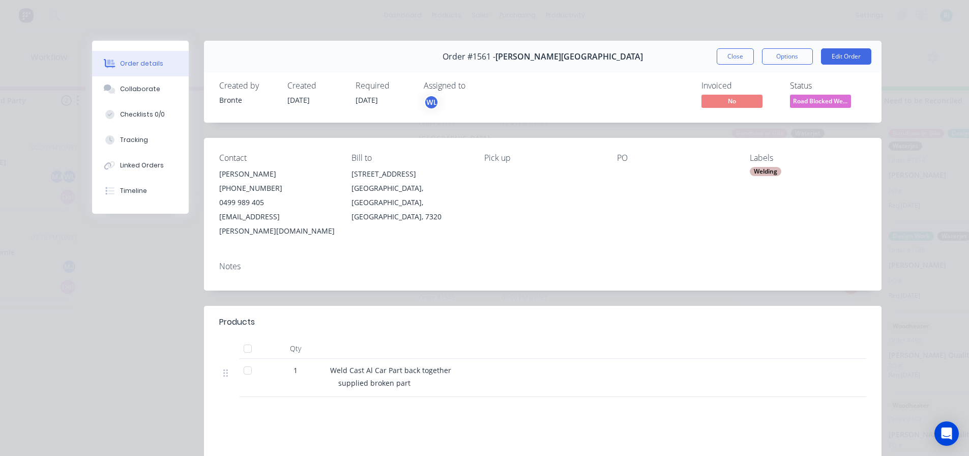
click at [827, 103] on span "Road Blocked We..." at bounding box center [820, 101] width 61 height 13
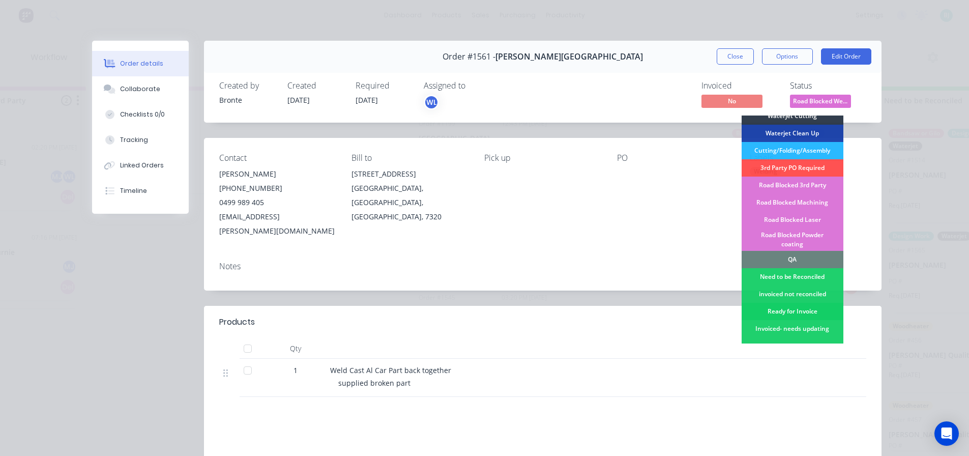
scroll to position [204, 0]
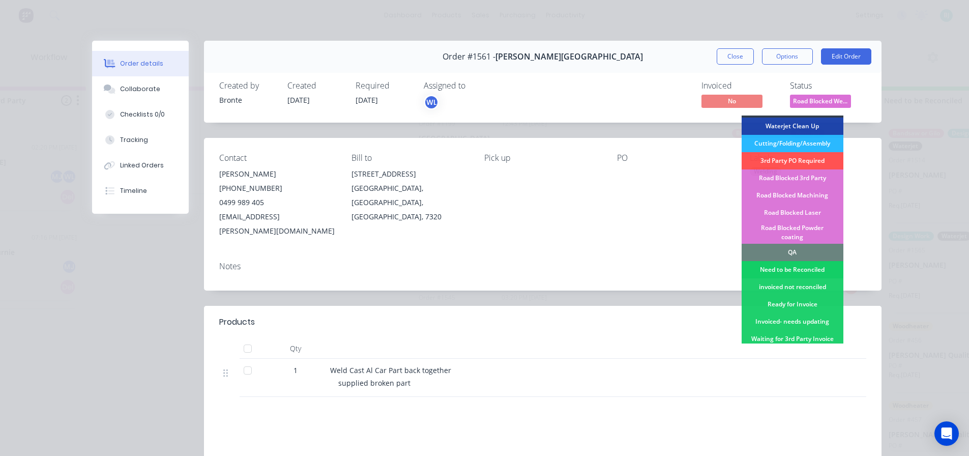
click at [811, 261] on div "Need to be Reconciled" at bounding box center [793, 269] width 102 height 17
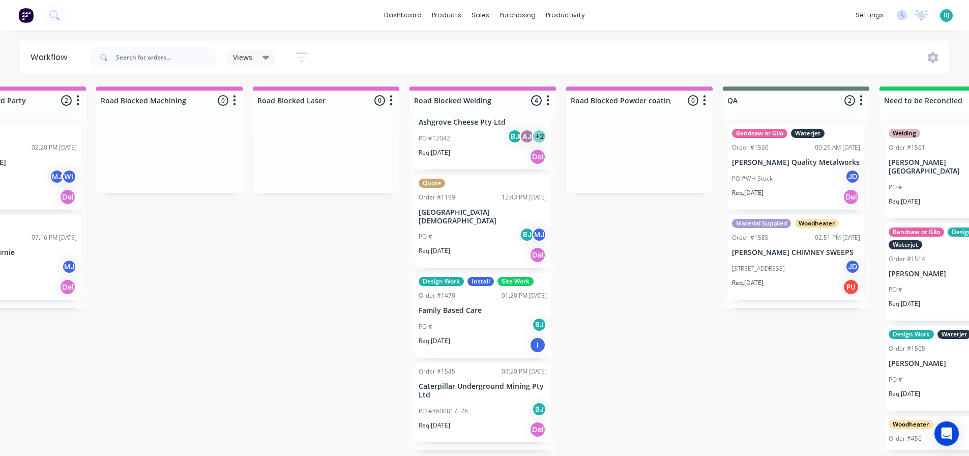
scroll to position [49, 0]
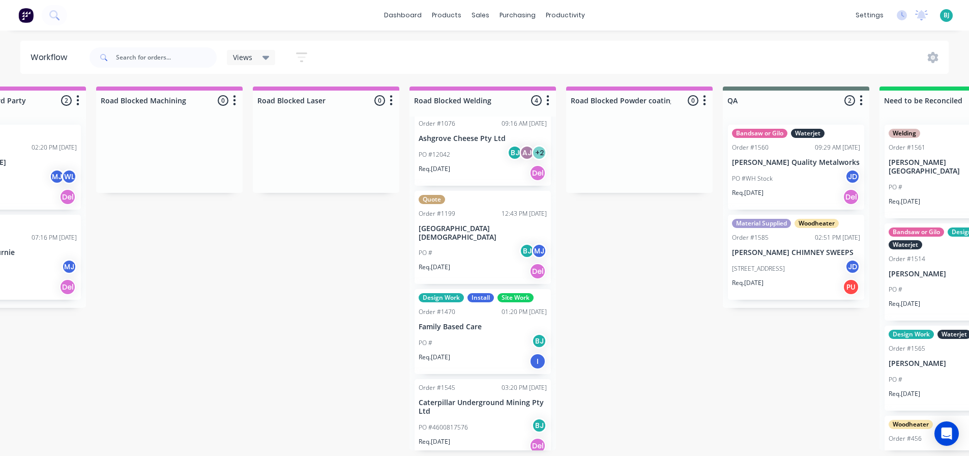
click at [476, 383] on div "Order #1545 03:20 PM [DATE]" at bounding box center [483, 387] width 128 height 9
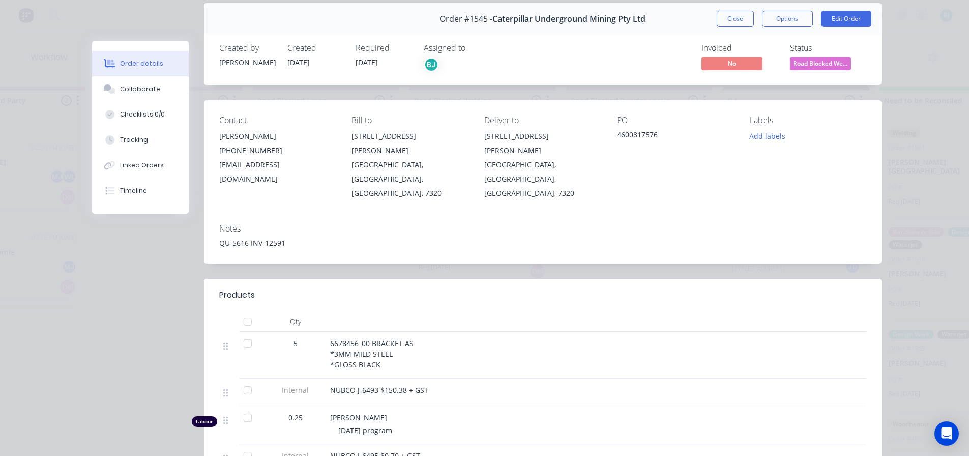
scroll to position [0, 0]
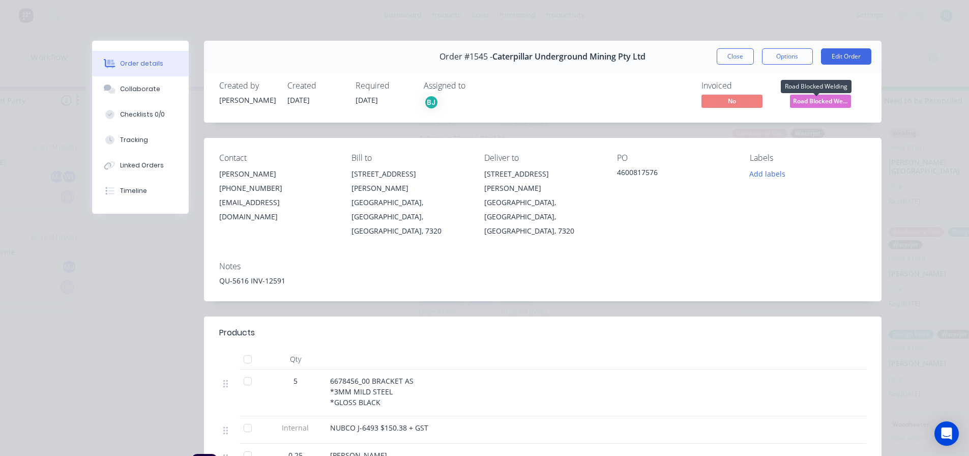
drag, startPoint x: 824, startPoint y: 99, endPoint x: 822, endPoint y: 106, distance: 7.6
click at [824, 98] on span "Road Blocked We..." at bounding box center [820, 101] width 61 height 13
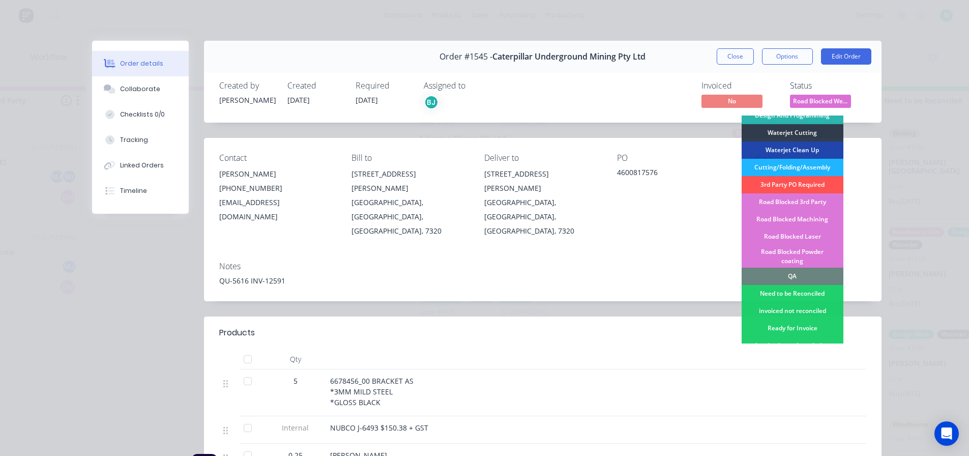
scroll to position [204, 0]
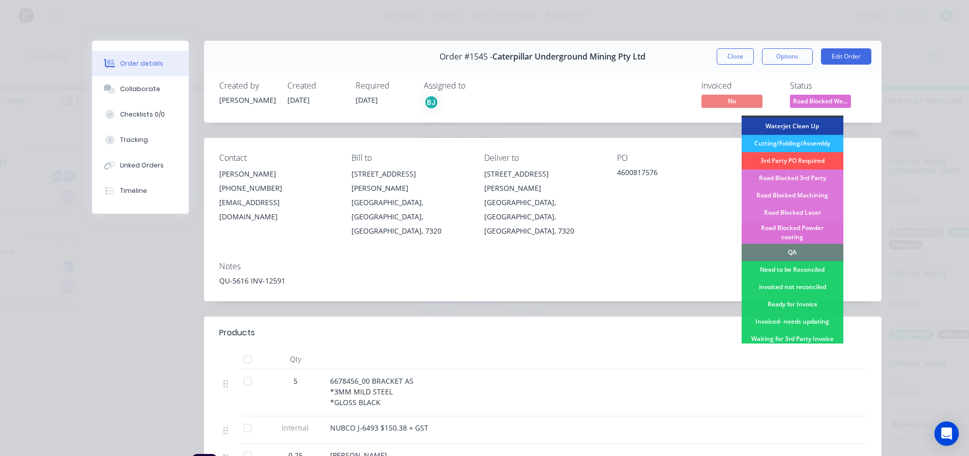
click at [801, 221] on div "Road Blocked Powder coating" at bounding box center [793, 232] width 102 height 22
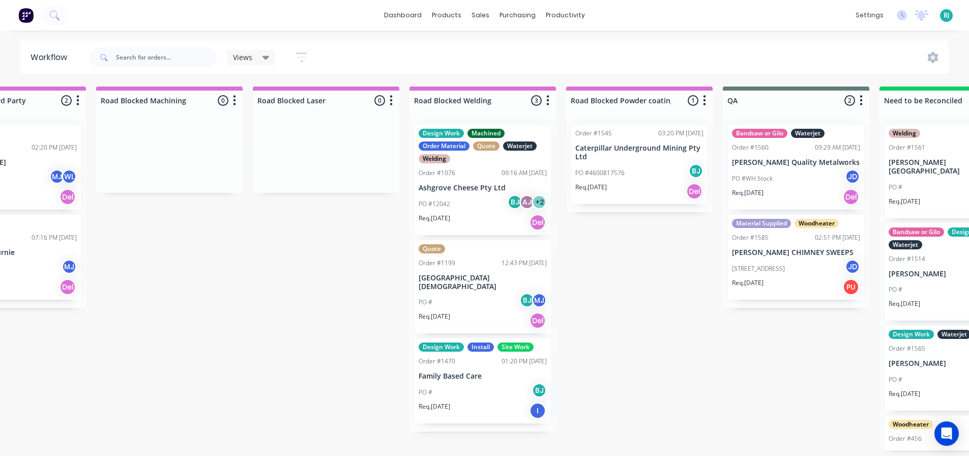
scroll to position [0, 0]
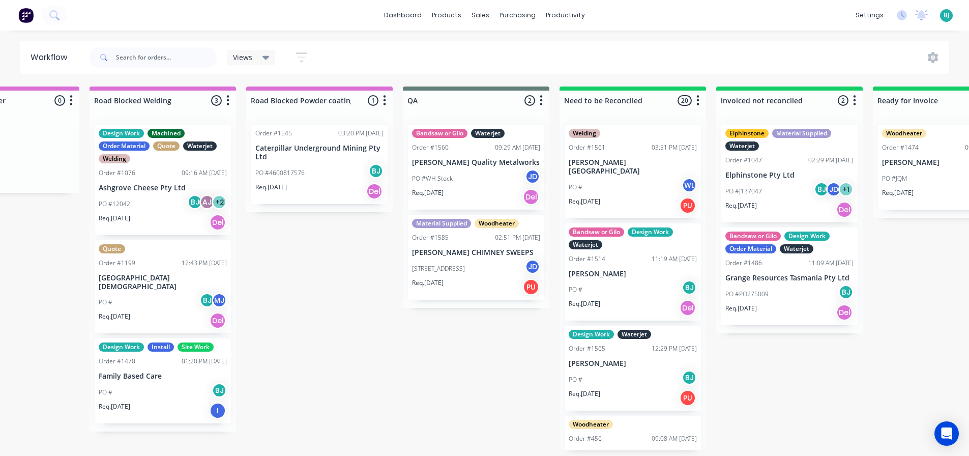
click at [347, 164] on div "PO #4600817576 BJ" at bounding box center [319, 172] width 128 height 19
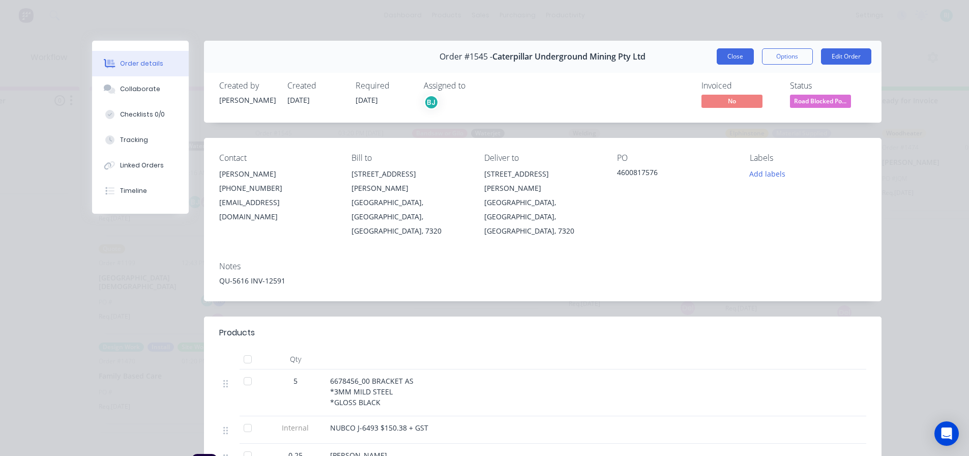
click at [735, 56] on button "Close" at bounding box center [735, 56] width 37 height 16
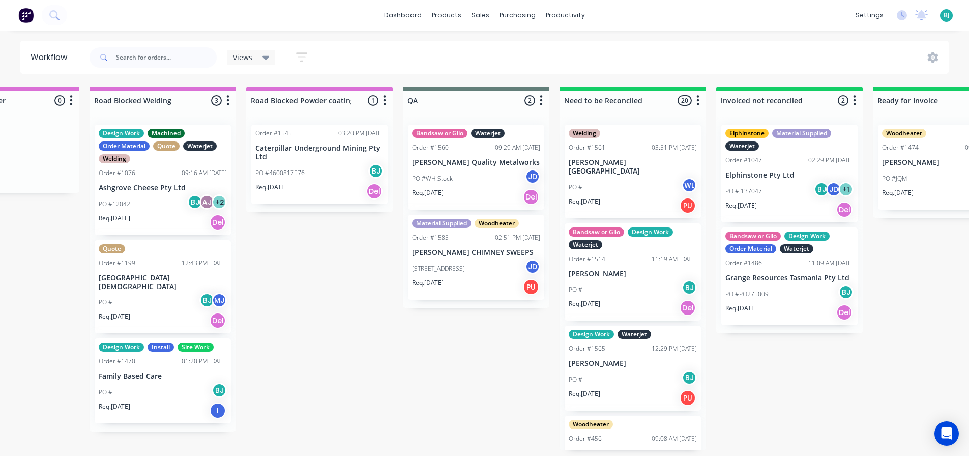
click at [478, 286] on div "Req. [DATE] PU" at bounding box center [476, 286] width 128 height 17
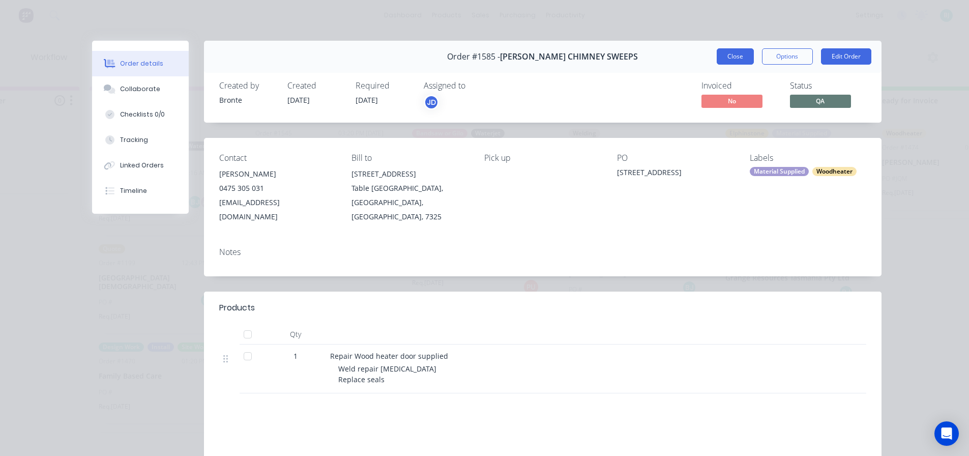
click at [735, 61] on button "Close" at bounding box center [735, 56] width 37 height 16
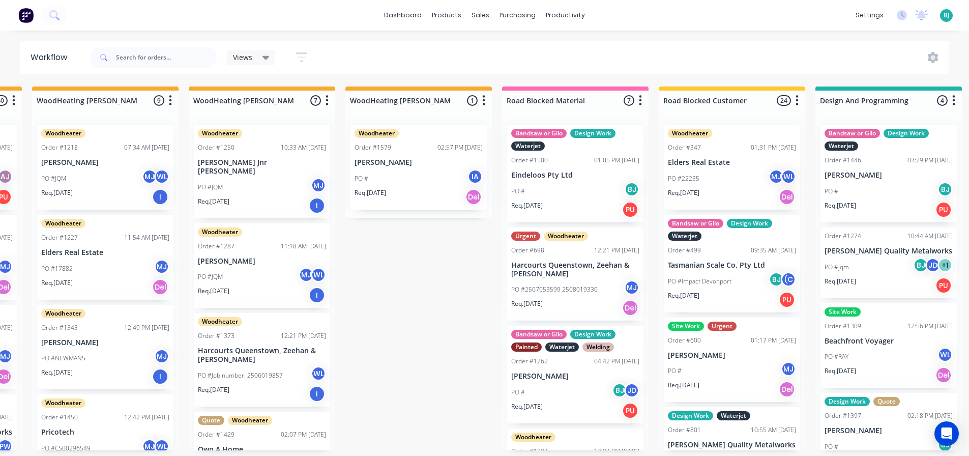
scroll to position [0, 800]
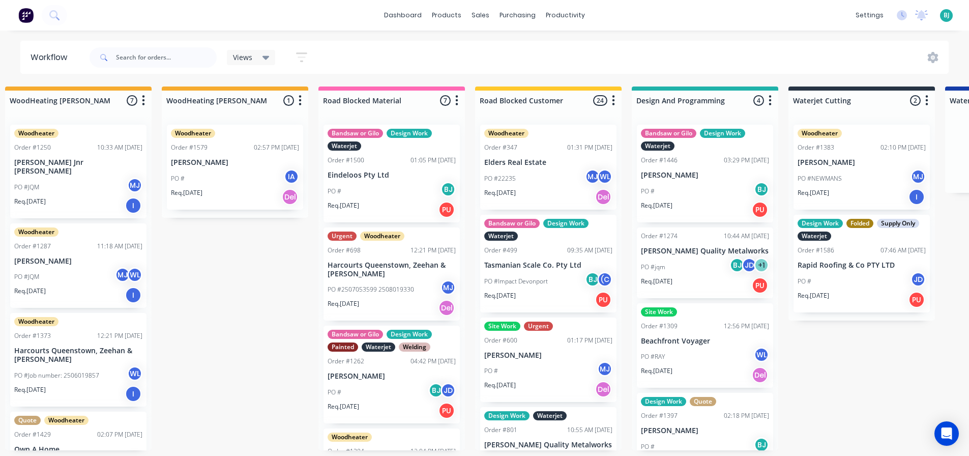
click at [250, 167] on div "Woodheater Order #1579 02:57 PM [DATE] [PERSON_NAME] PO # IA Req. [DATE] Del" at bounding box center [235, 167] width 136 height 85
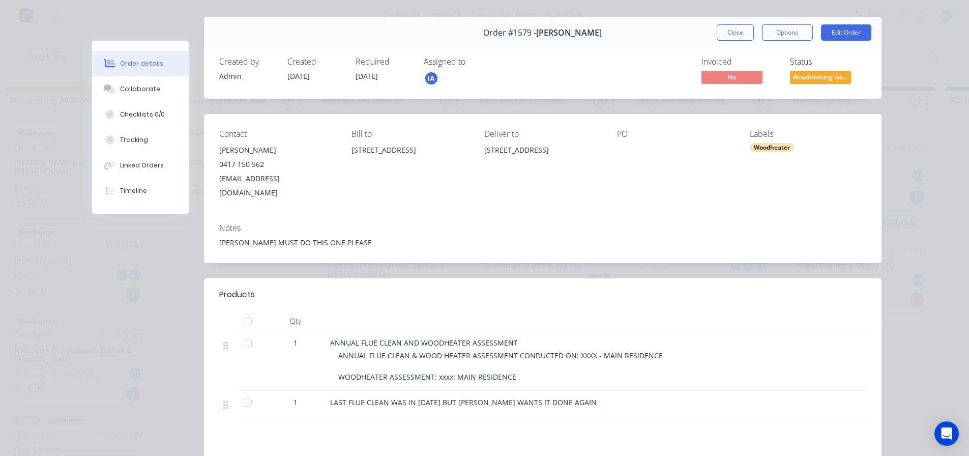
scroll to position [0, 0]
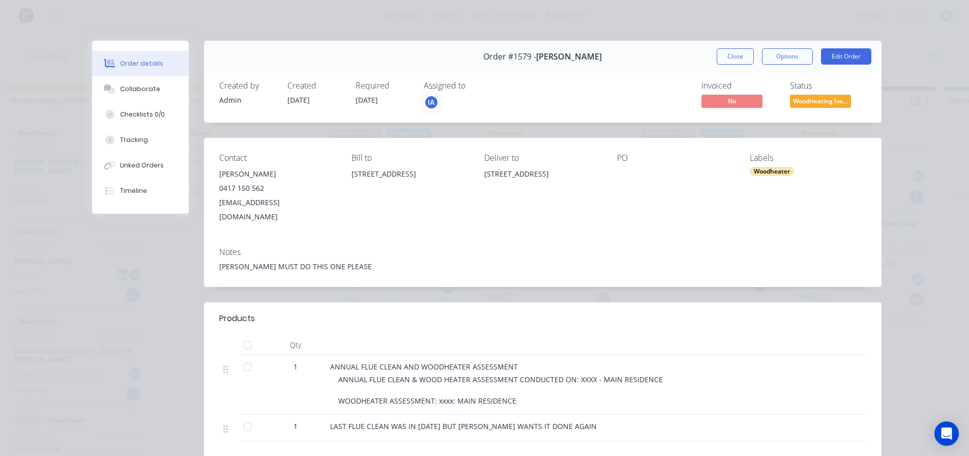
click at [747, 65] on div "Order #1579 - [PERSON_NAME] Close Options Edit Order" at bounding box center [543, 57] width 678 height 32
click at [743, 61] on button "Close" at bounding box center [735, 56] width 37 height 16
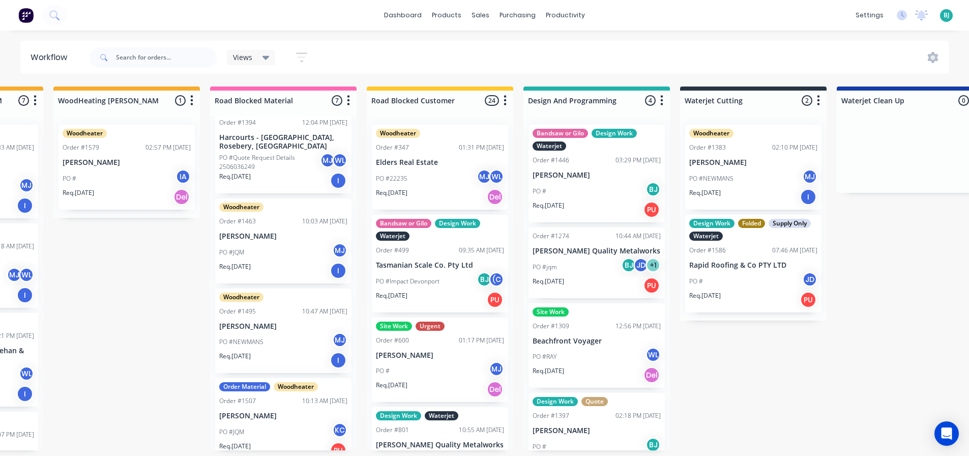
scroll to position [342, 0]
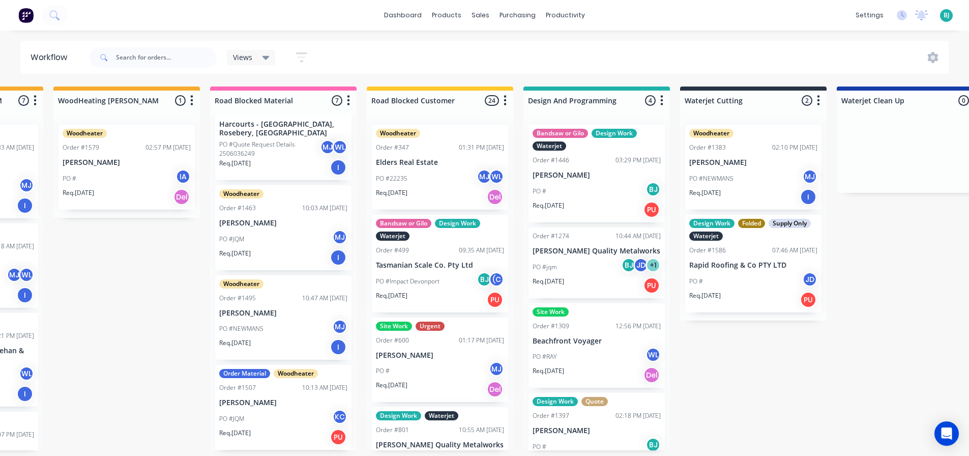
click at [291, 405] on p "[PERSON_NAME]" at bounding box center [283, 402] width 128 height 9
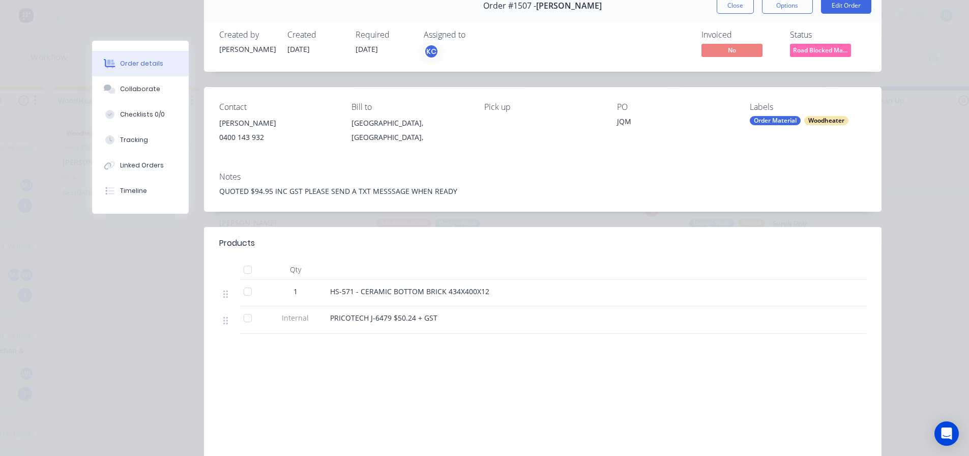
scroll to position [0, 0]
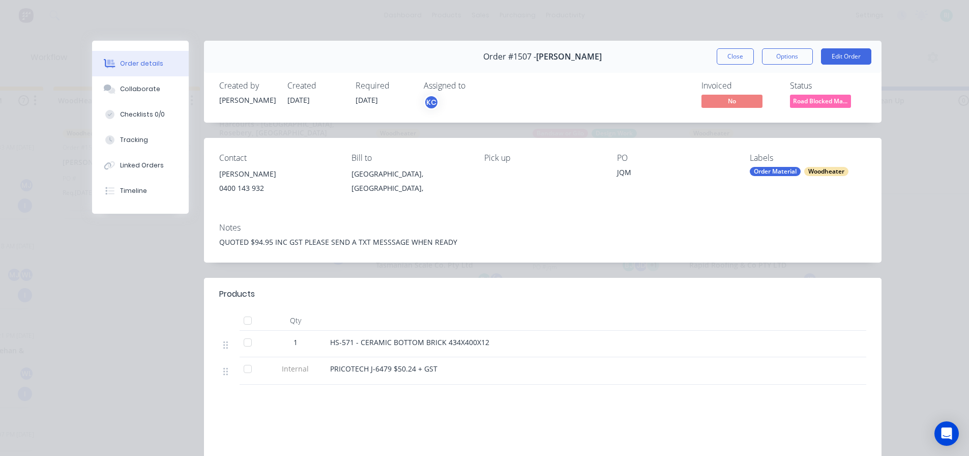
click at [744, 53] on button "Close" at bounding box center [735, 56] width 37 height 16
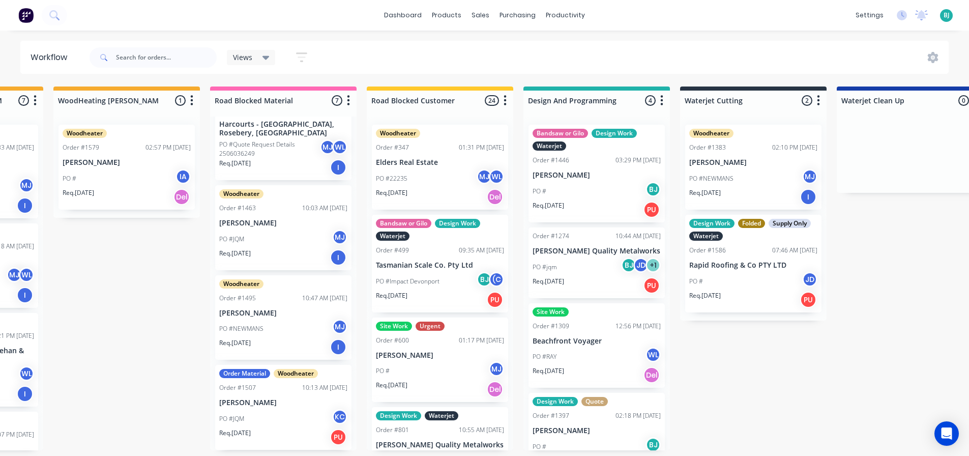
scroll to position [2, 909]
click at [276, 332] on div "PO #[PERSON_NAME]" at bounding box center [283, 328] width 128 height 19
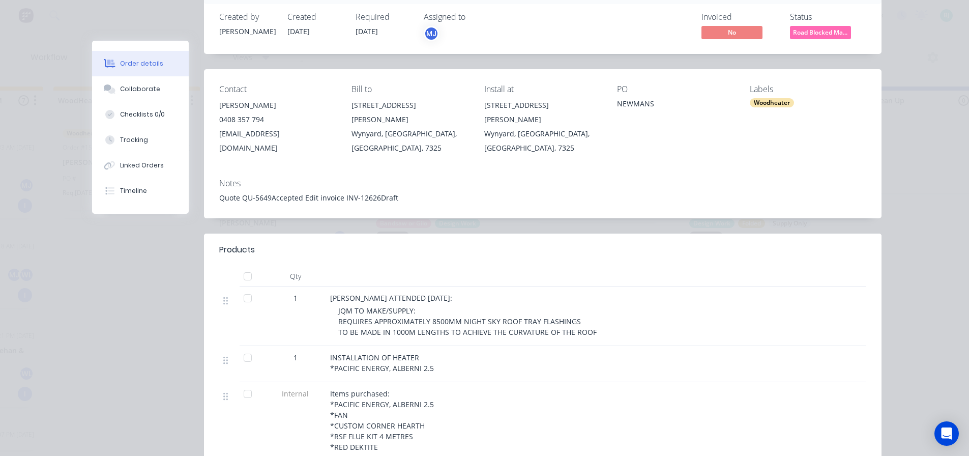
scroll to position [0, 0]
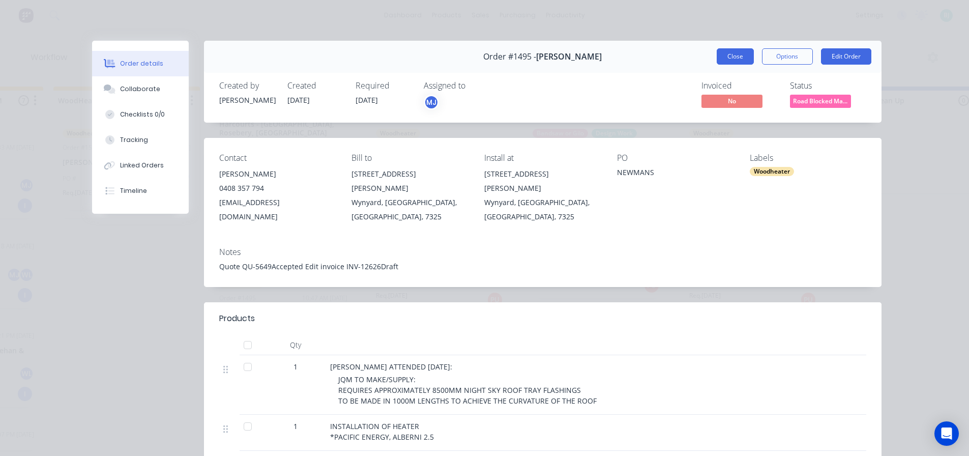
click at [747, 56] on button "Close" at bounding box center [735, 56] width 37 height 16
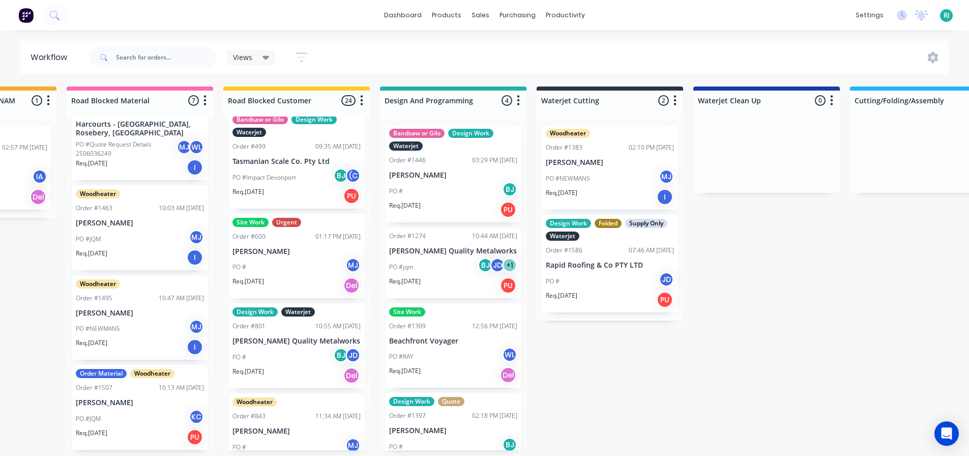
scroll to position [102, 0]
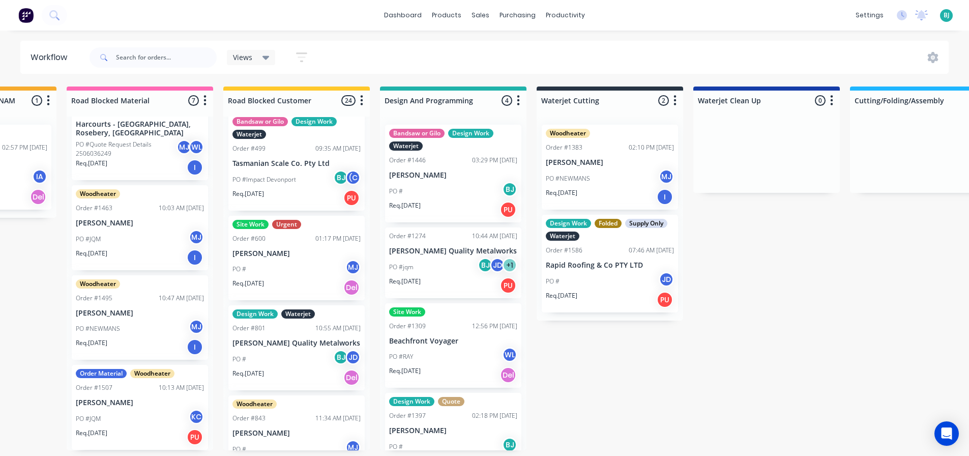
click at [320, 261] on div "PO # MJ" at bounding box center [297, 269] width 128 height 19
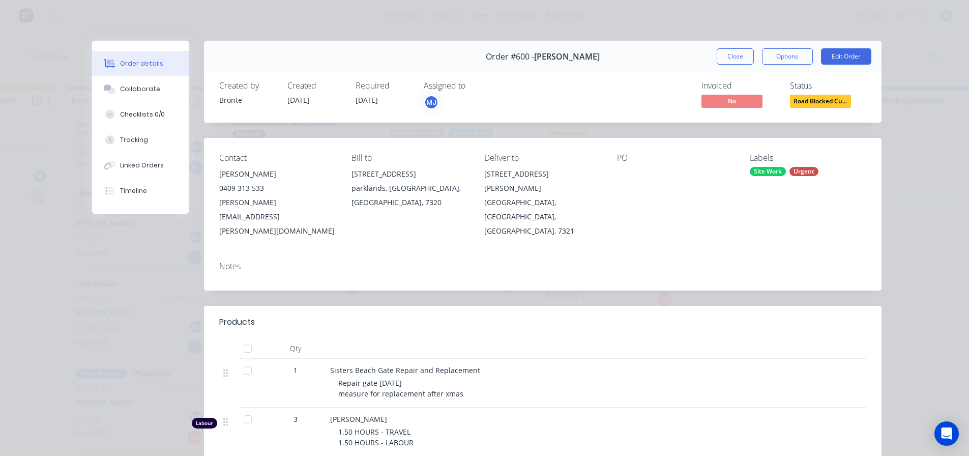
click at [740, 52] on button "Close" at bounding box center [735, 56] width 37 height 16
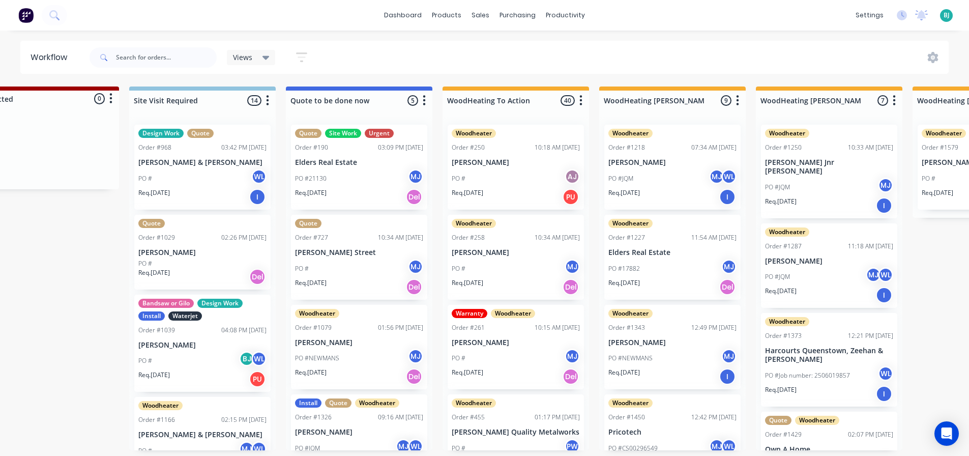
scroll to position [2, 0]
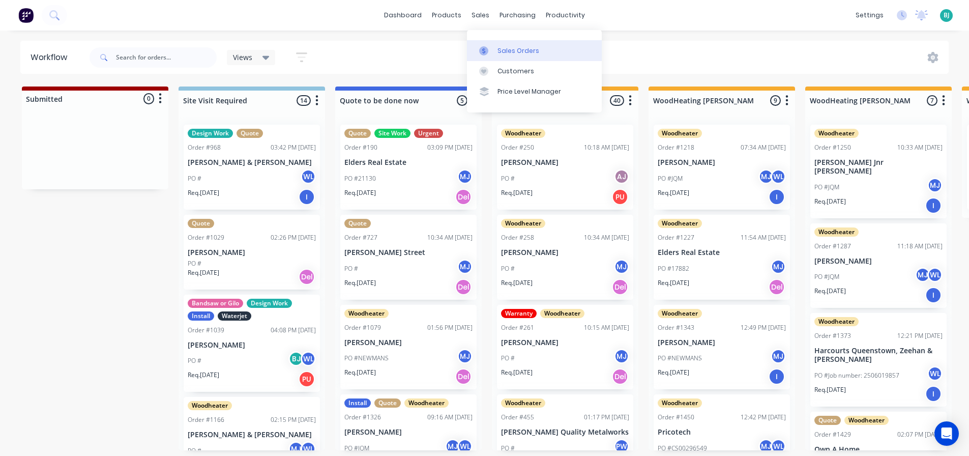
click at [493, 51] on div at bounding box center [486, 50] width 15 height 9
